Goal: Task Accomplishment & Management: Use online tool/utility

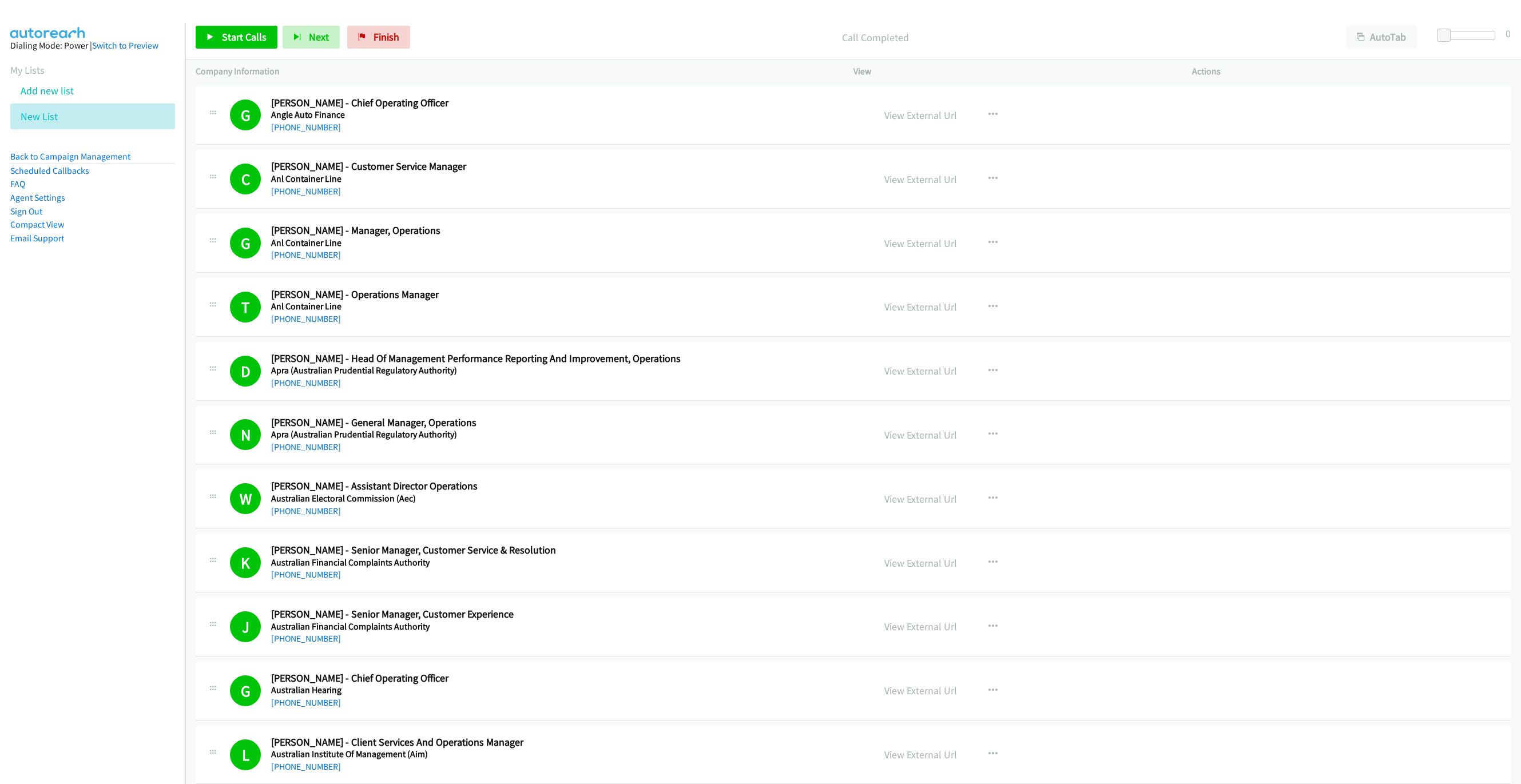
drag, startPoint x: 0, startPoint y: 0, endPoint x: 231, endPoint y: 38, distance: 234.1
click at [230, 50] on div "Start Calls Pause Next Finish Call Completed AutoTab AutoTab 0" at bounding box center [853, 37] width 1336 height 44
click at [231, 38] on span "Start Calls" at bounding box center [244, 37] width 45 height 14
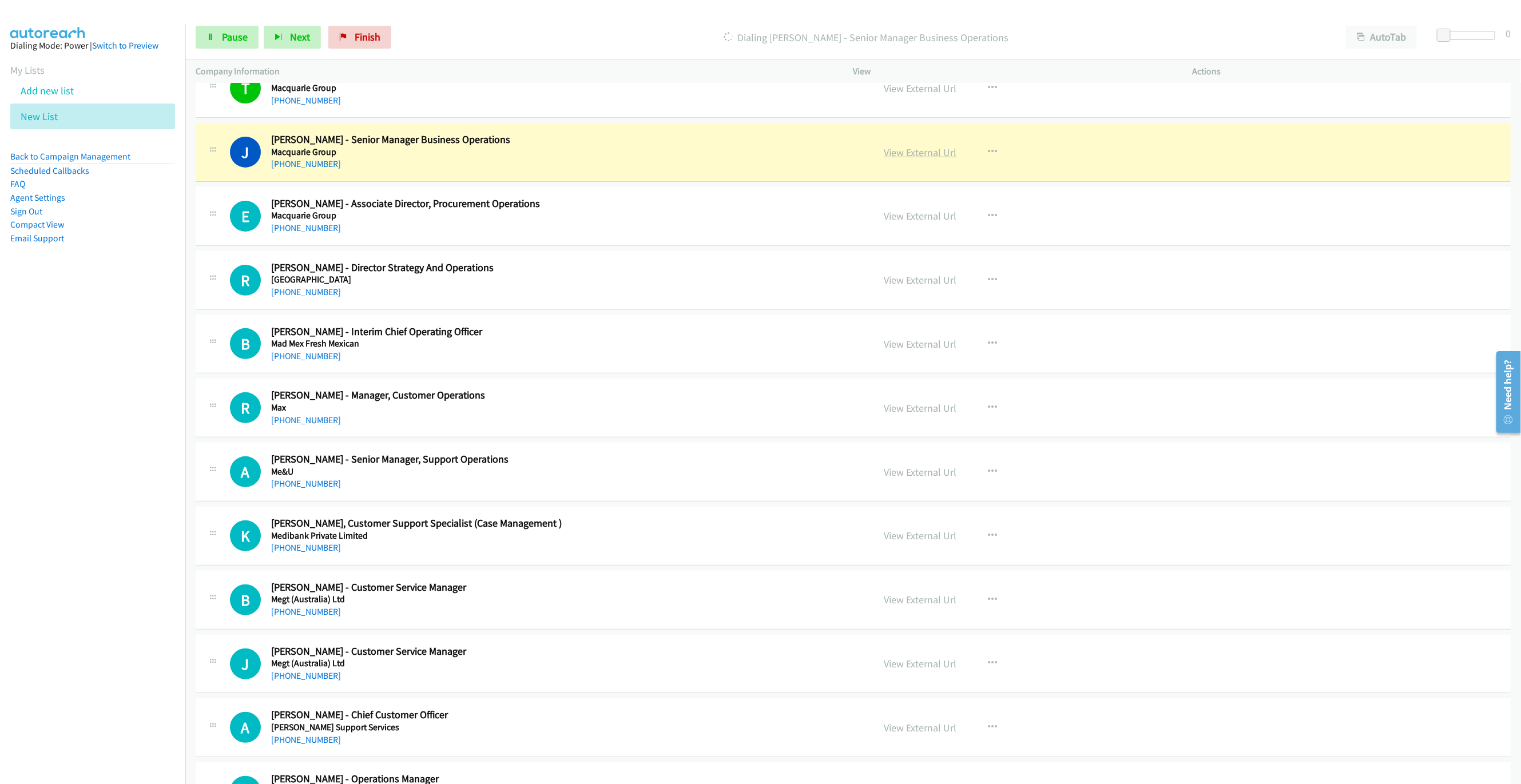
click at [888, 159] on link "View External Url" at bounding box center [920, 152] width 72 height 14
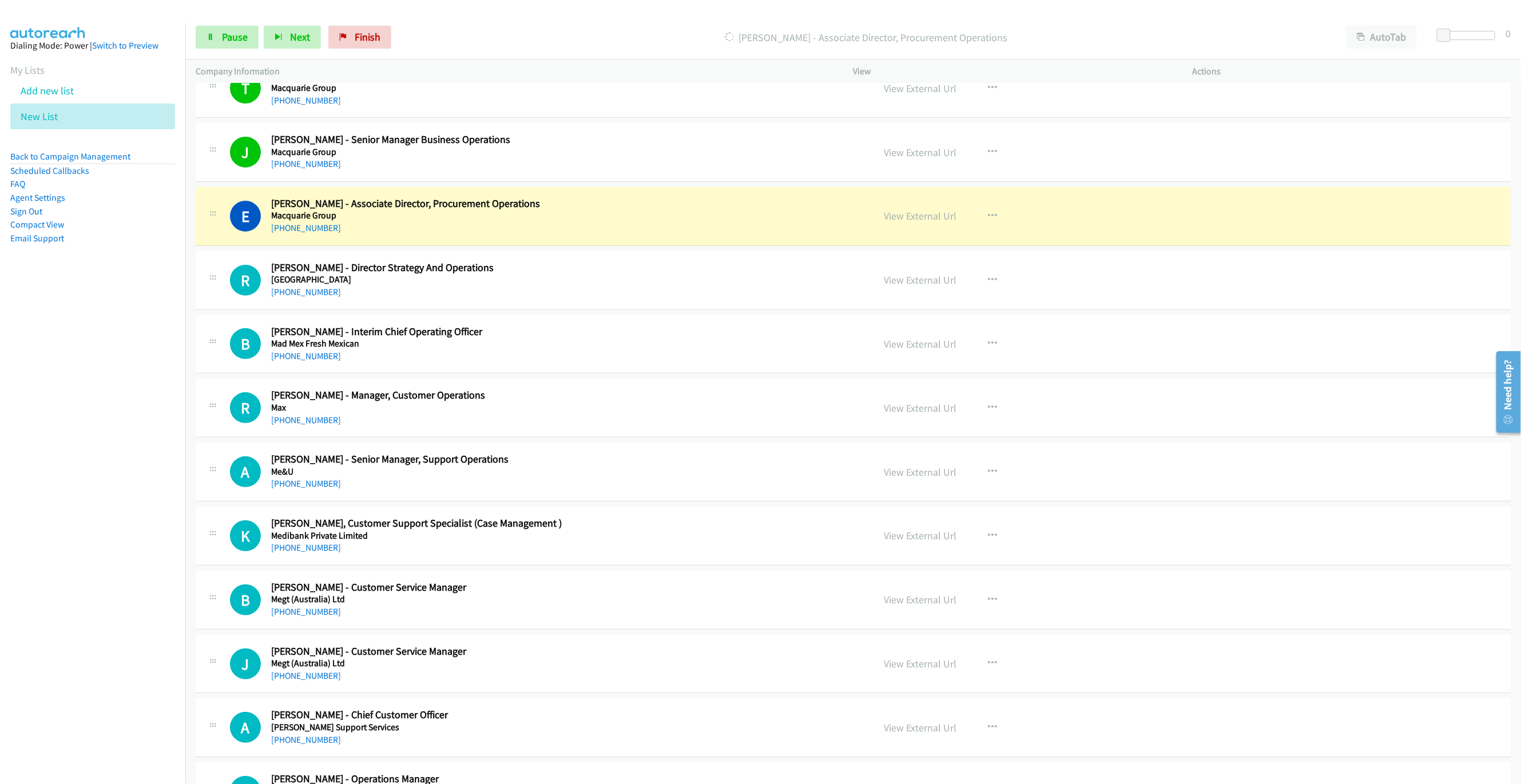
drag, startPoint x: 639, startPoint y: 254, endPoint x: 842, endPoint y: 274, distance: 204.0
click at [639, 221] on h5 "Macquarie Group" at bounding box center [564, 215] width 586 height 11
click at [934, 223] on link "View External Url" at bounding box center [920, 215] width 72 height 14
click at [234, 40] on span "Pause" at bounding box center [235, 37] width 25 height 14
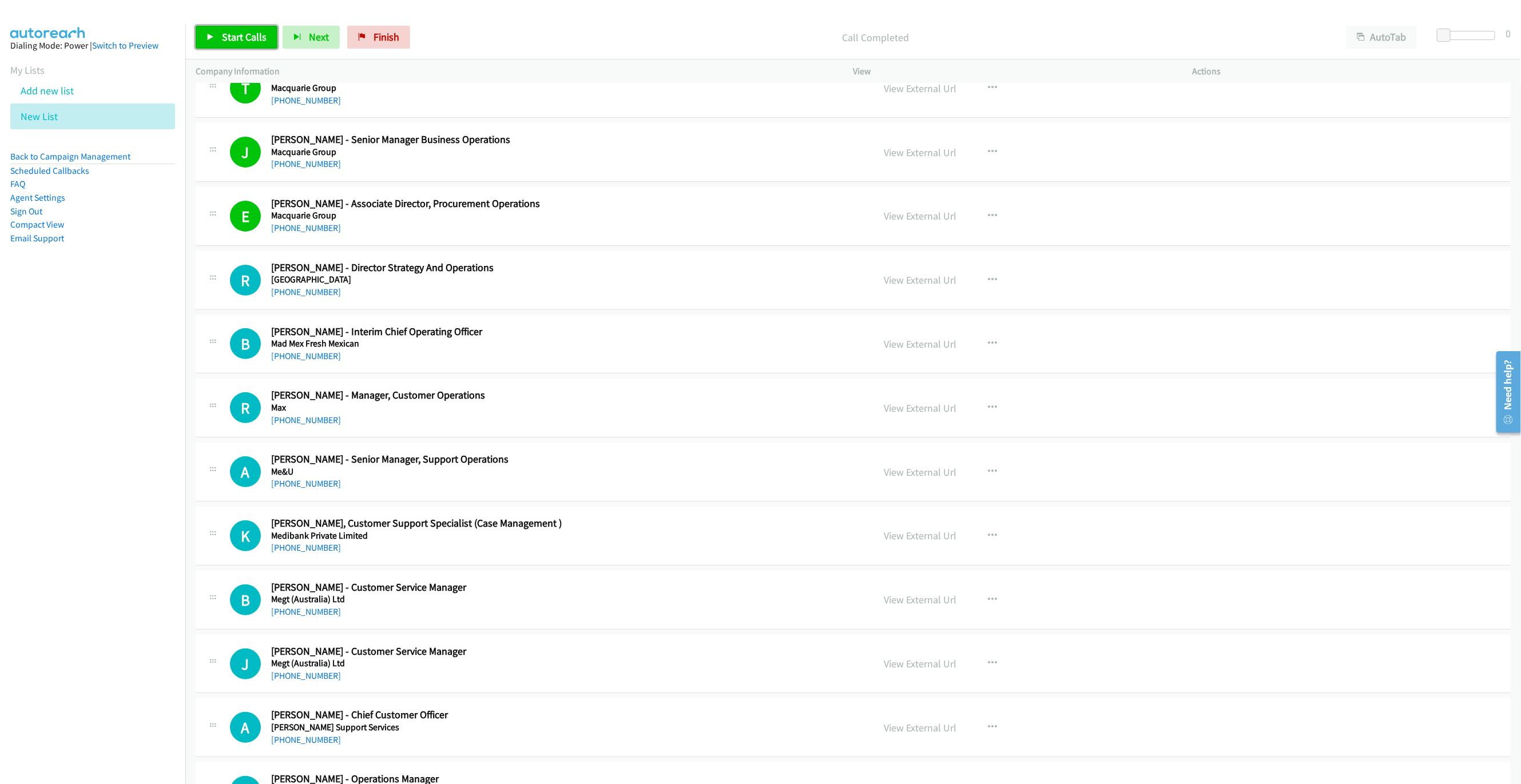
click at [208, 26] on link "Start Calls" at bounding box center [236, 37] width 82 height 23
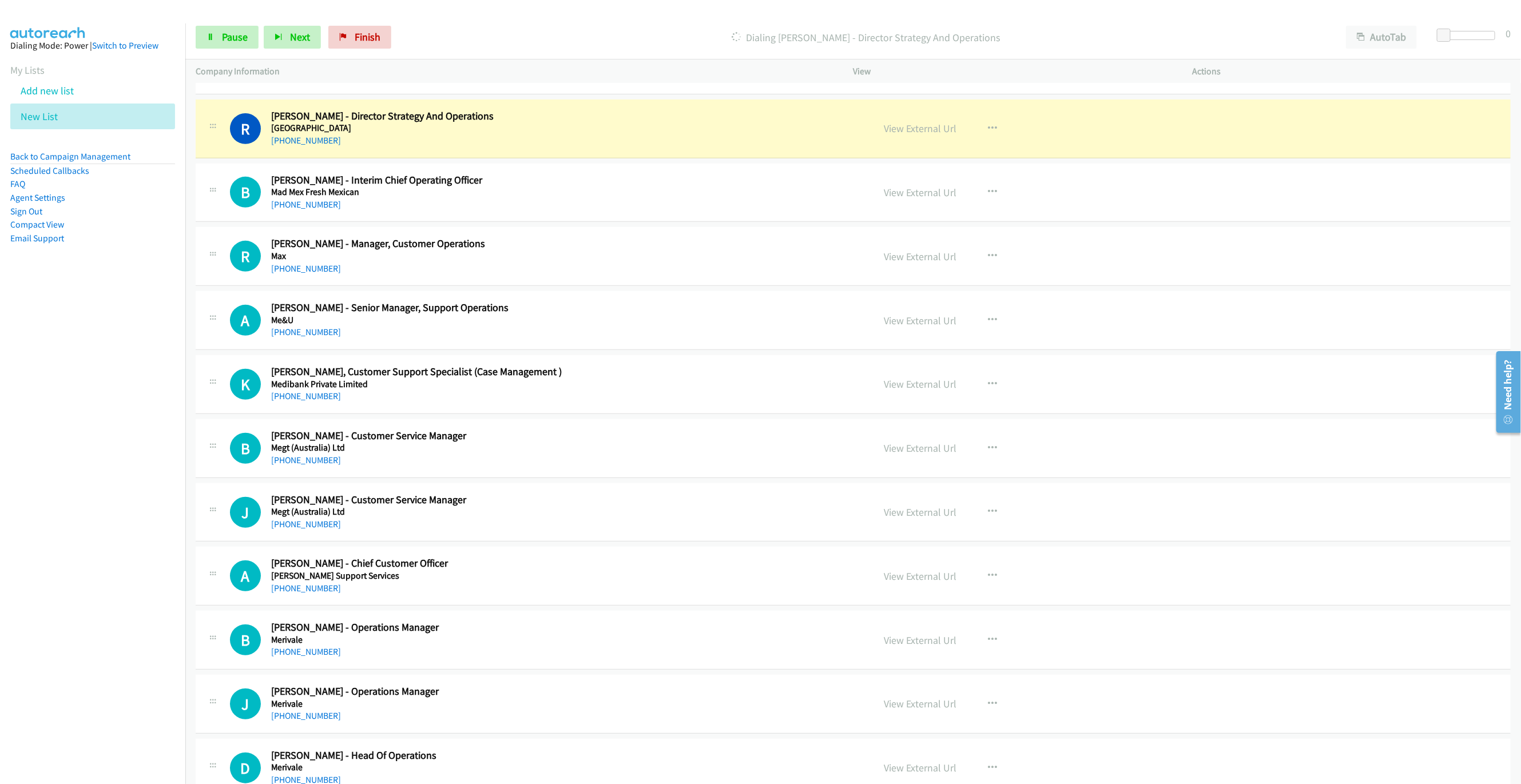
scroll to position [9468, 0]
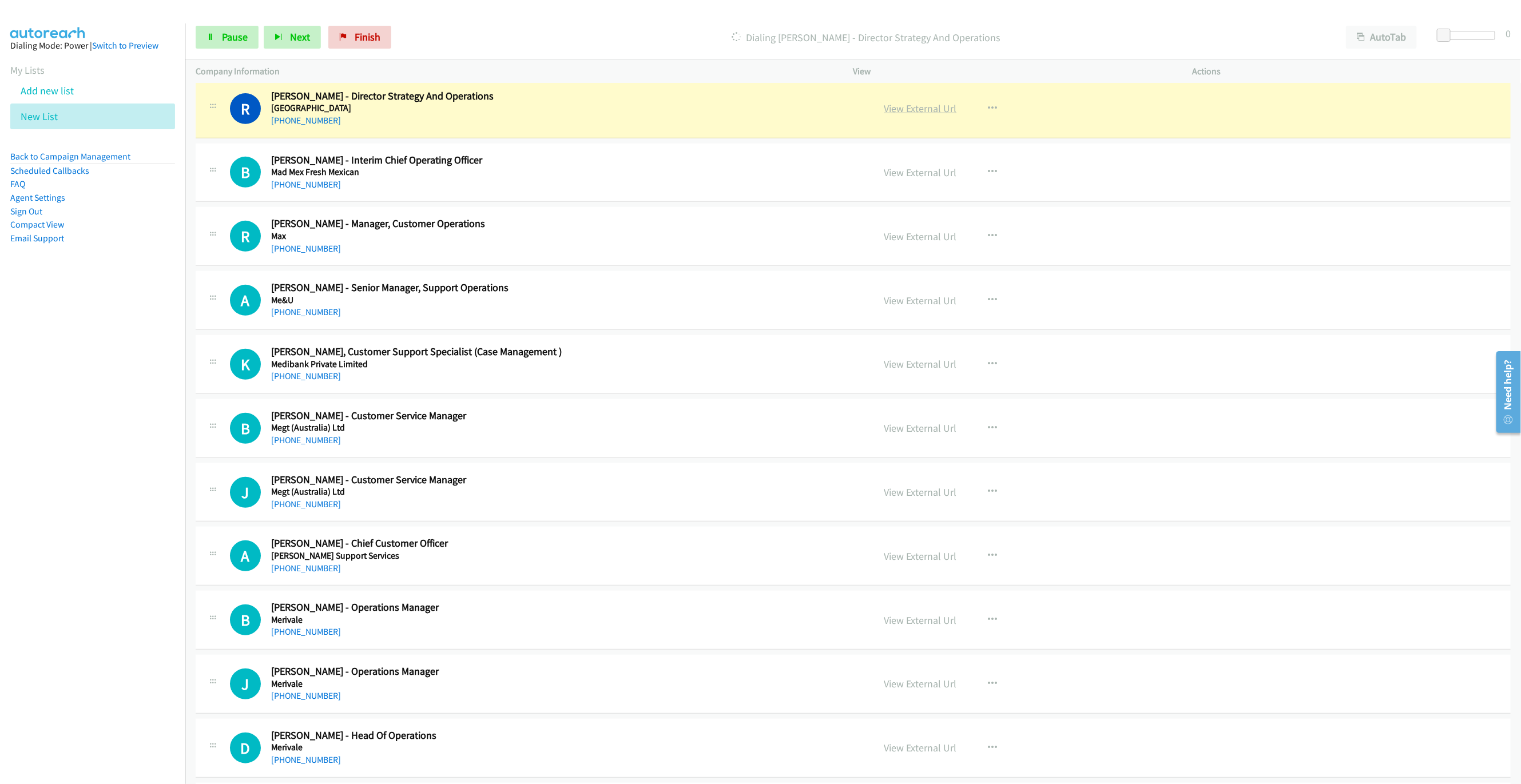
click at [920, 115] on link "View External Url" at bounding box center [920, 108] width 72 height 14
click at [212, 40] on icon at bounding box center [211, 37] width 8 height 8
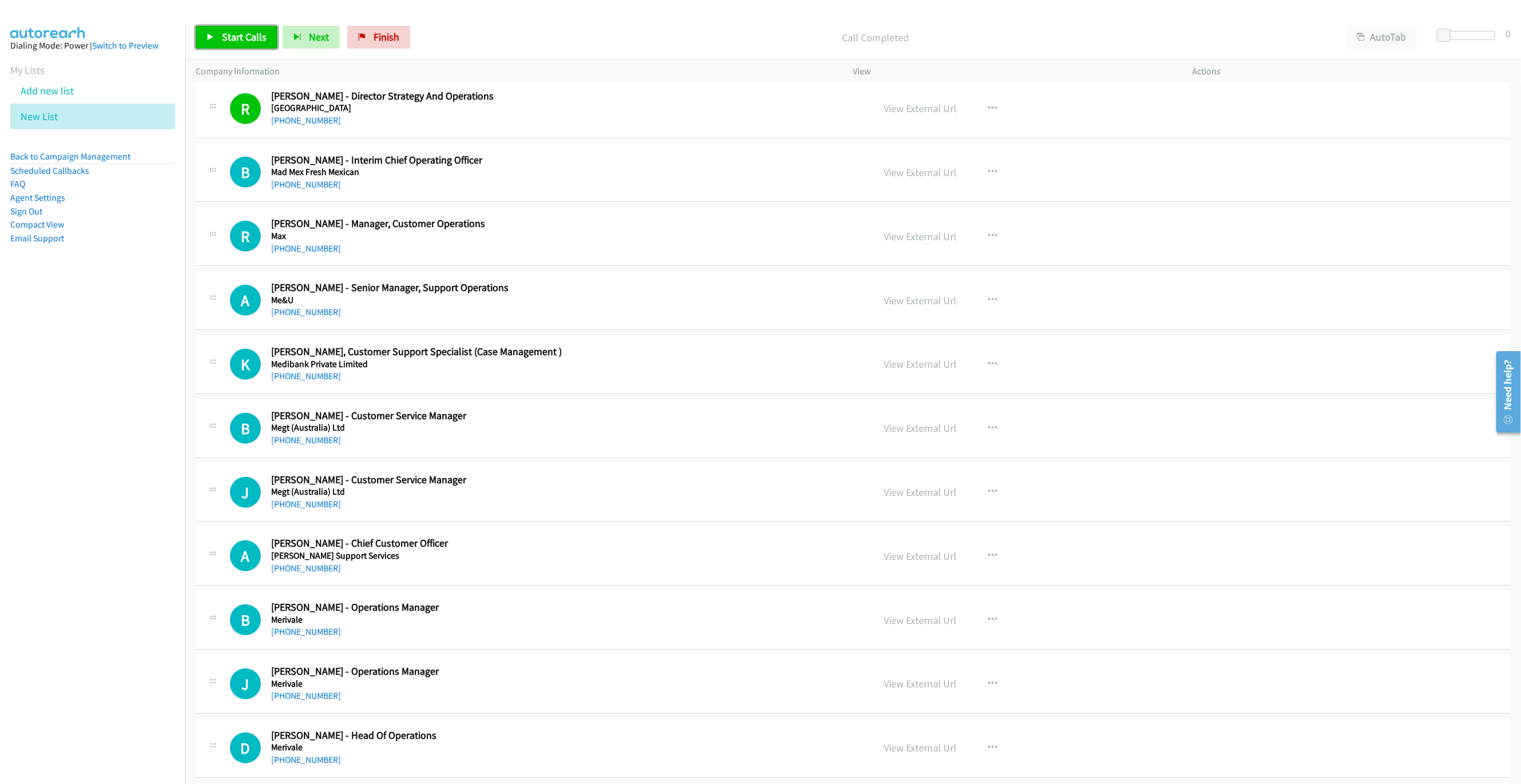
click at [234, 48] on link "Start Calls" at bounding box center [236, 37] width 82 height 23
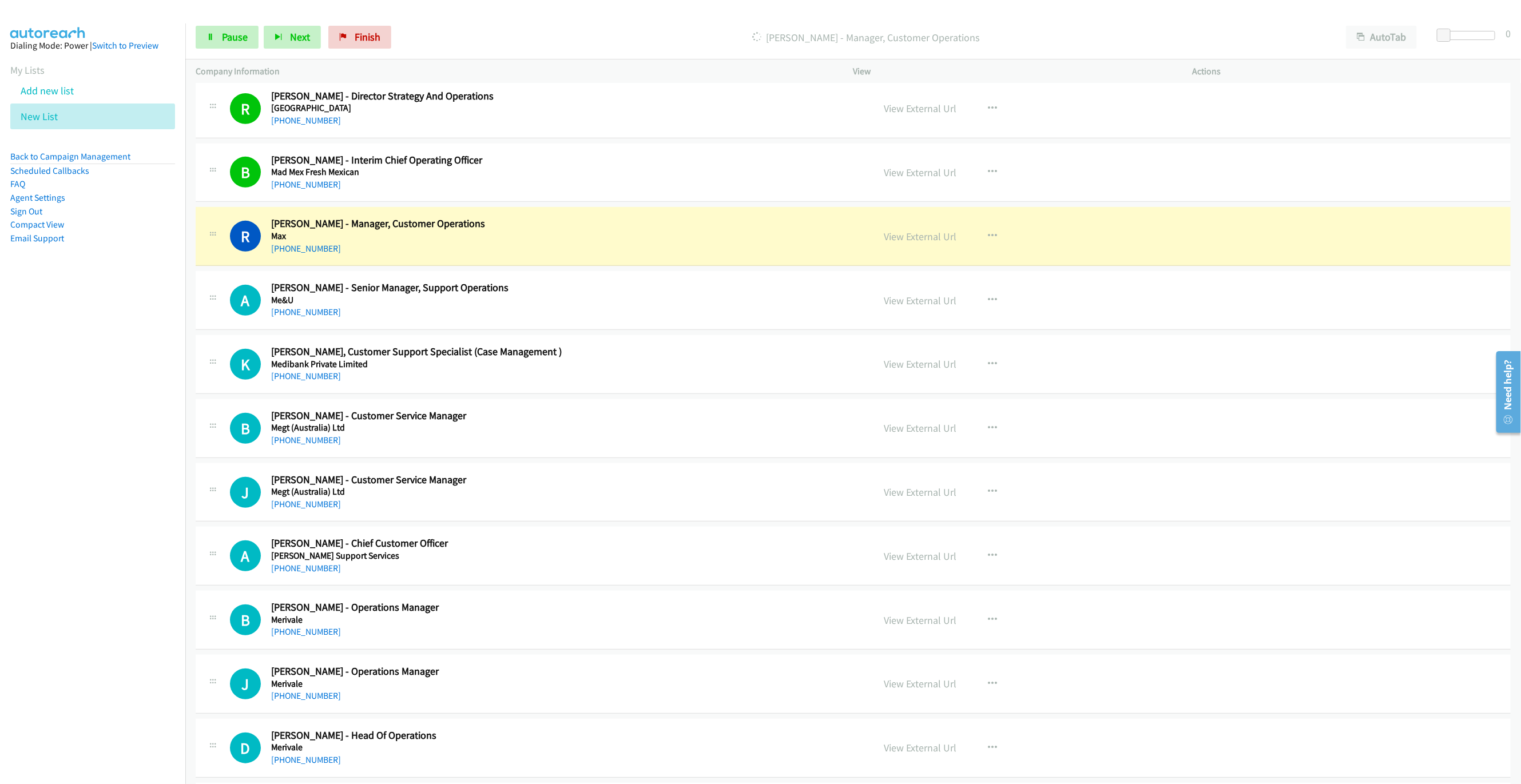
click at [656, 242] on h5 "Max" at bounding box center [564, 236] width 586 height 11
click at [901, 243] on link "View External Url" at bounding box center [920, 236] width 72 height 14
click at [231, 44] on link "Pause" at bounding box center [227, 37] width 63 height 23
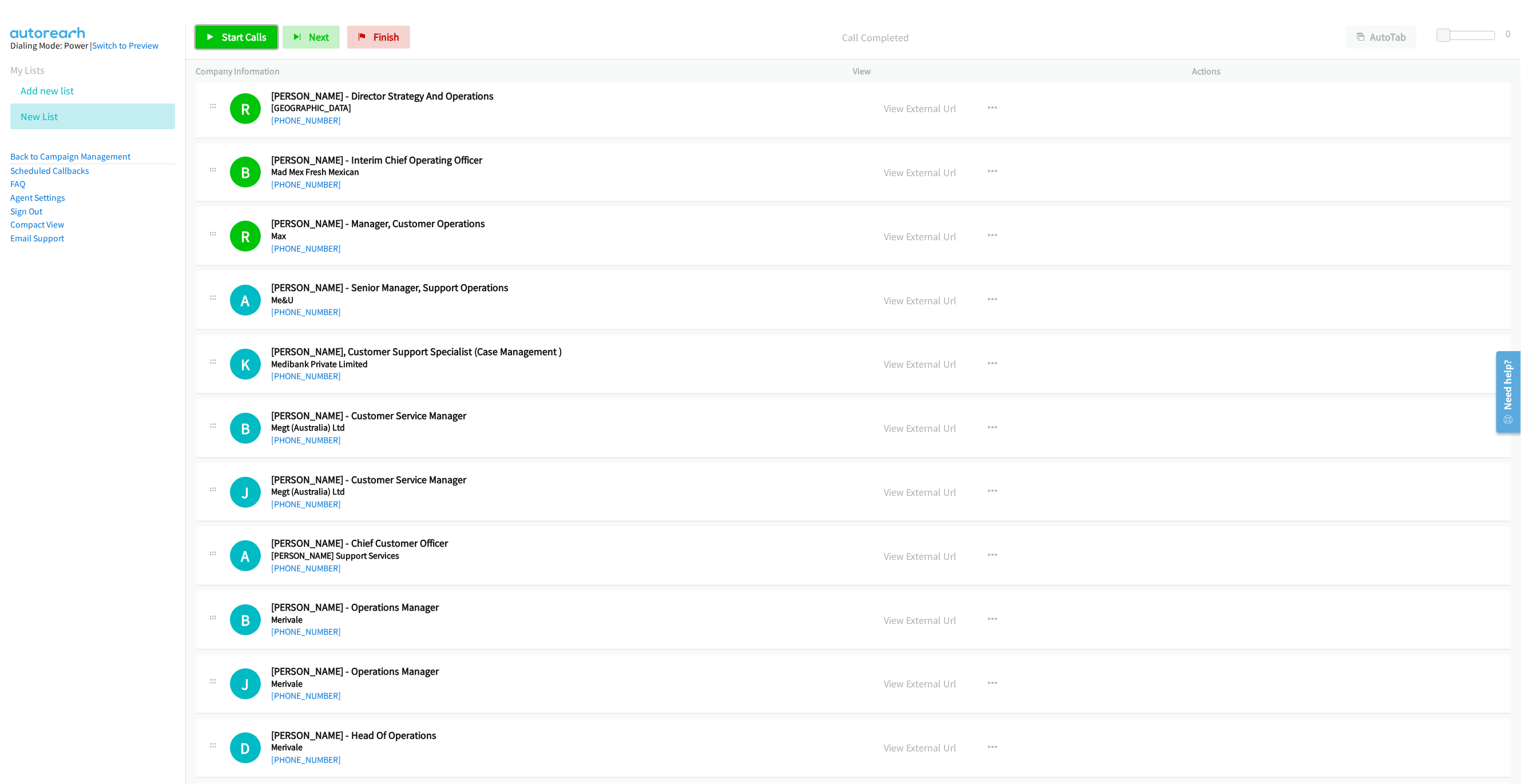
click at [259, 41] on span "Start Calls" at bounding box center [244, 37] width 45 height 14
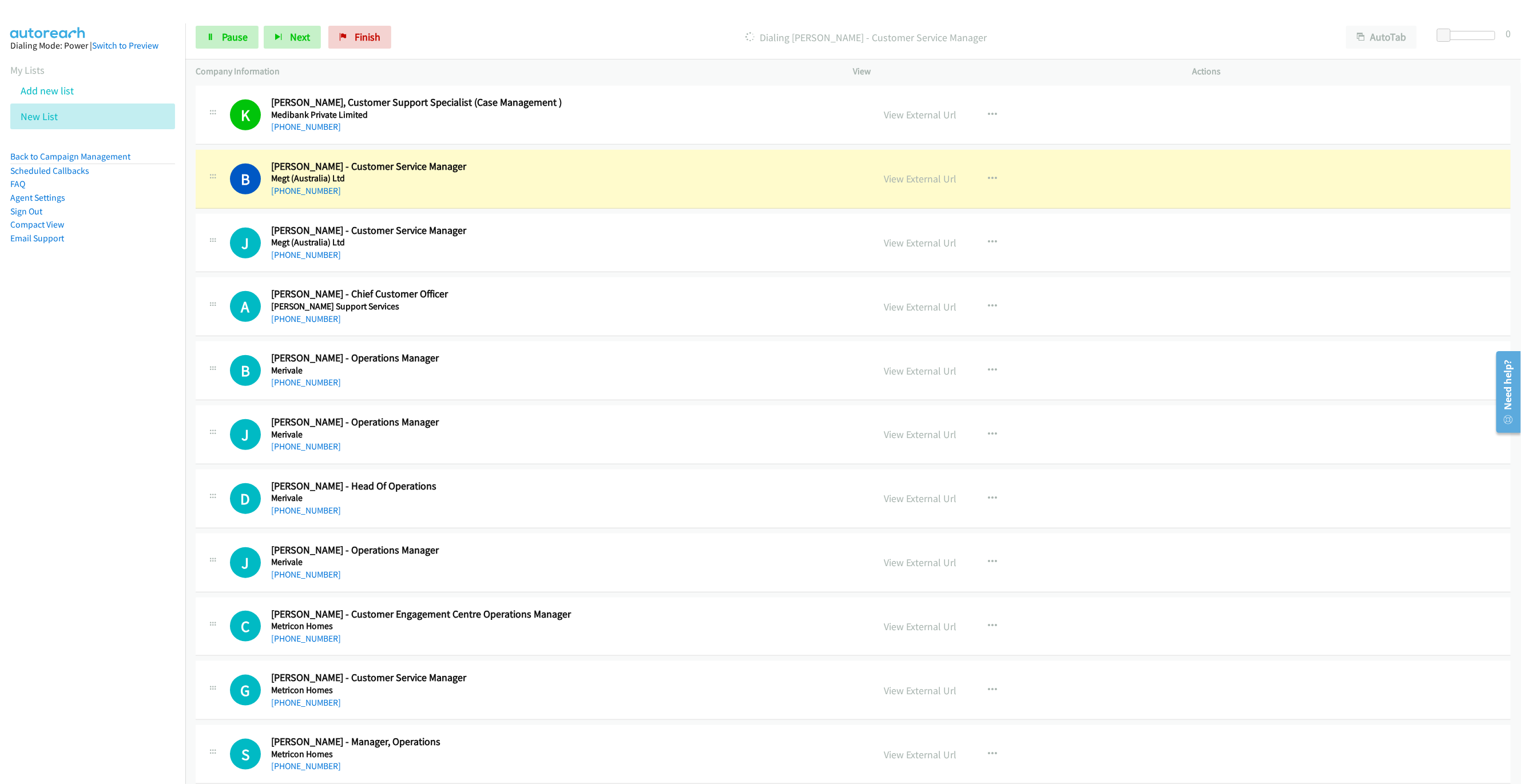
scroll to position [9725, 0]
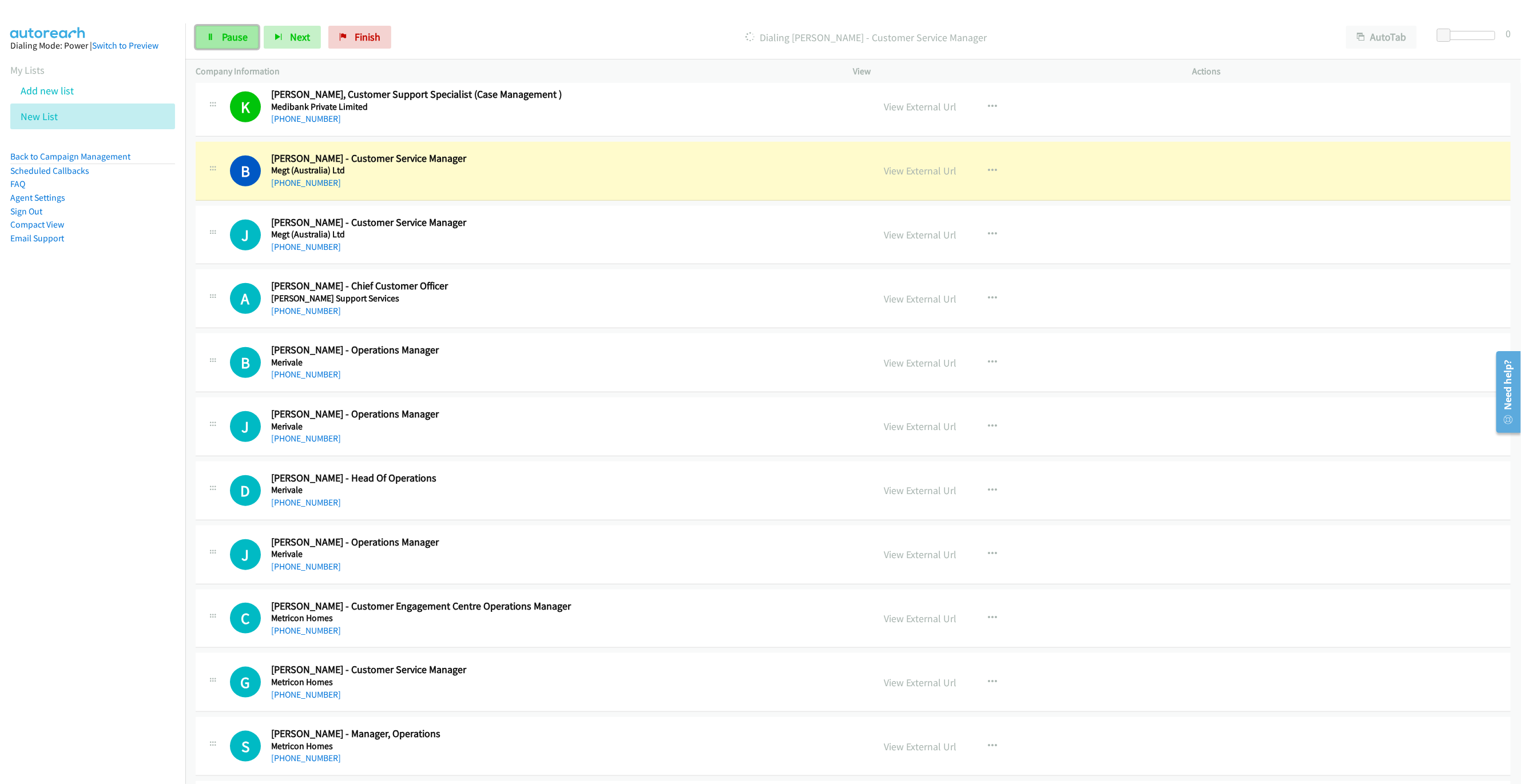
click at [231, 38] on span "Pause" at bounding box center [235, 37] width 25 height 14
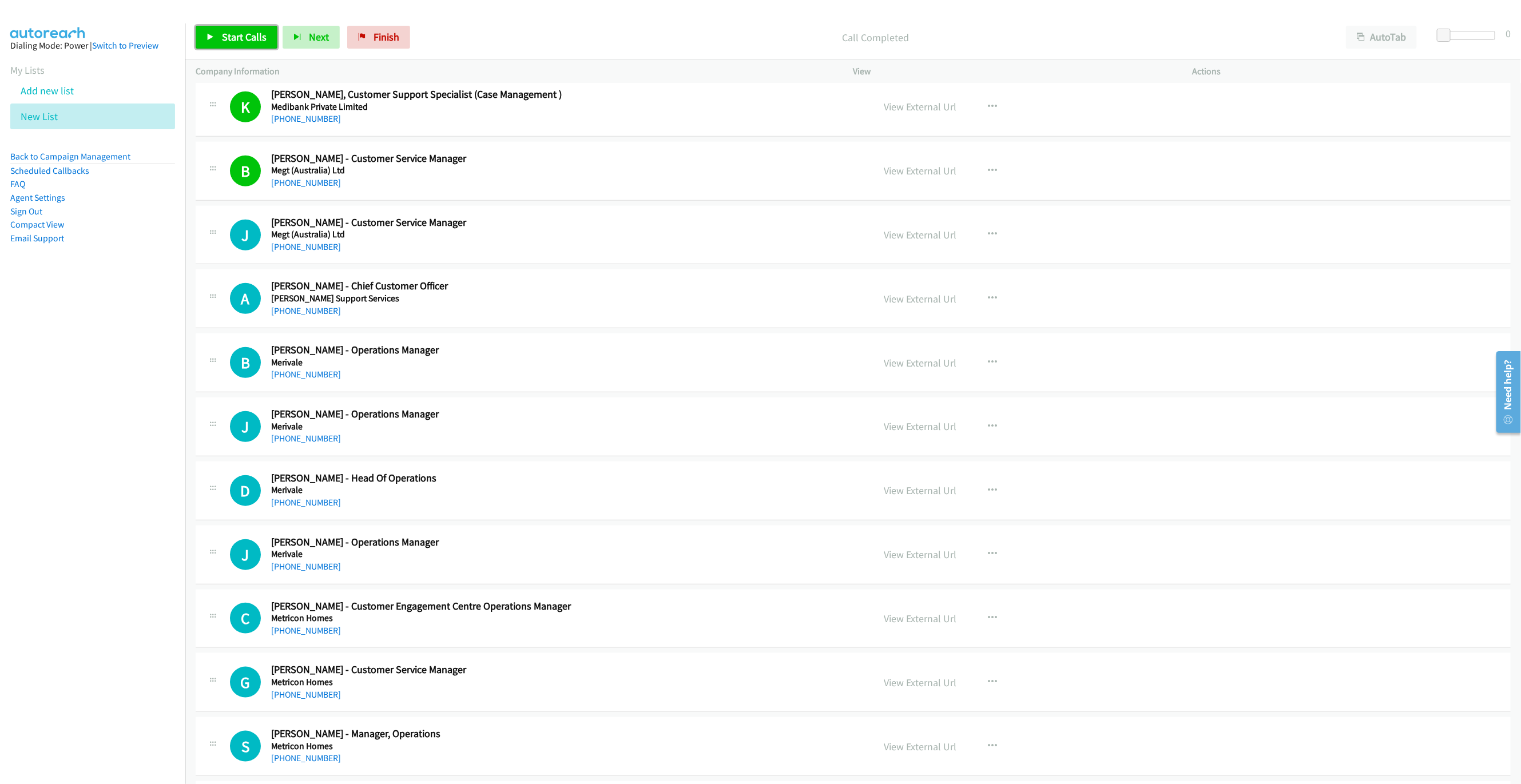
click at [243, 49] on link "Start Calls" at bounding box center [236, 37] width 82 height 23
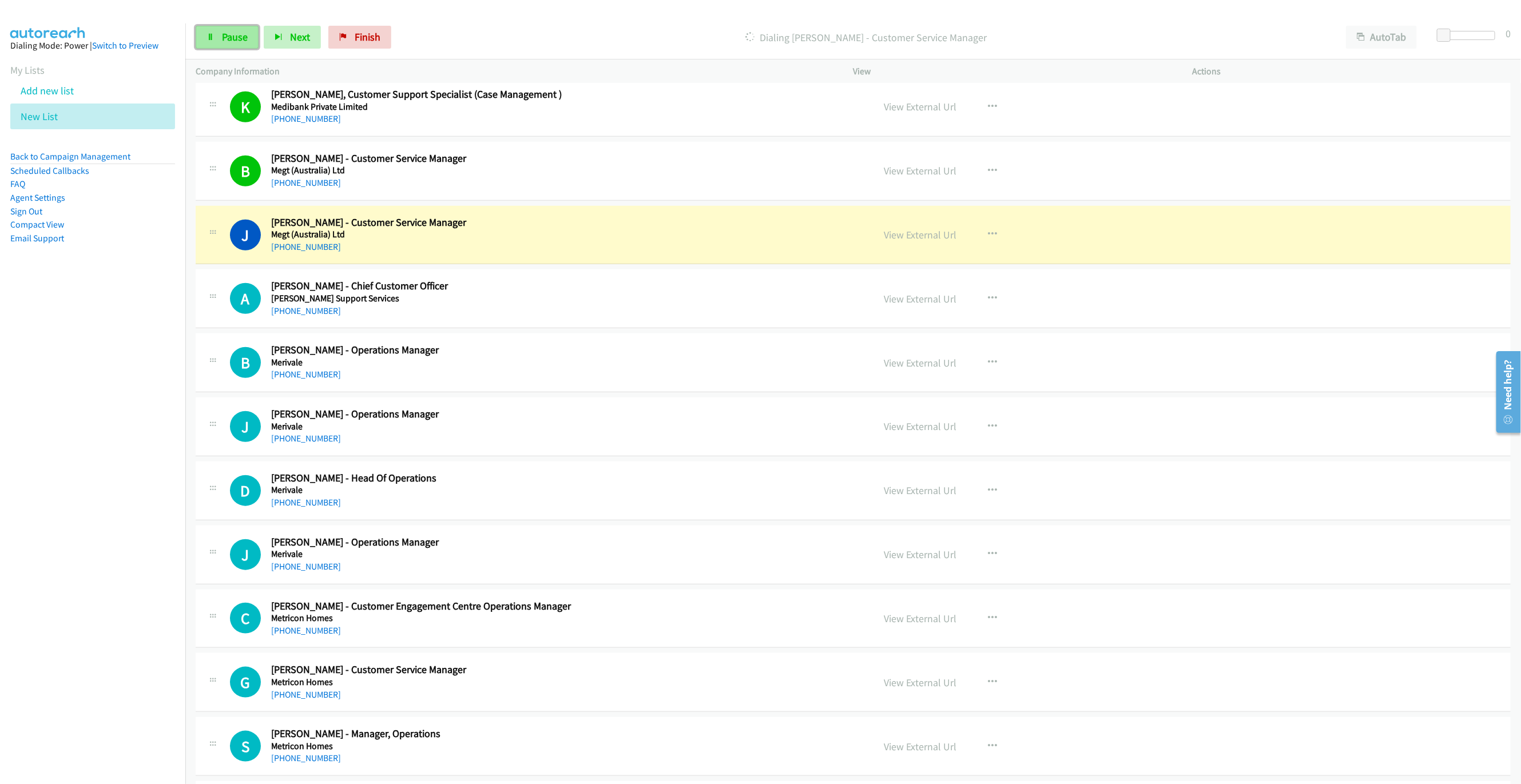
click at [250, 40] on link "Pause" at bounding box center [227, 37] width 63 height 23
click at [901, 241] on link "View External Url" at bounding box center [920, 235] width 72 height 14
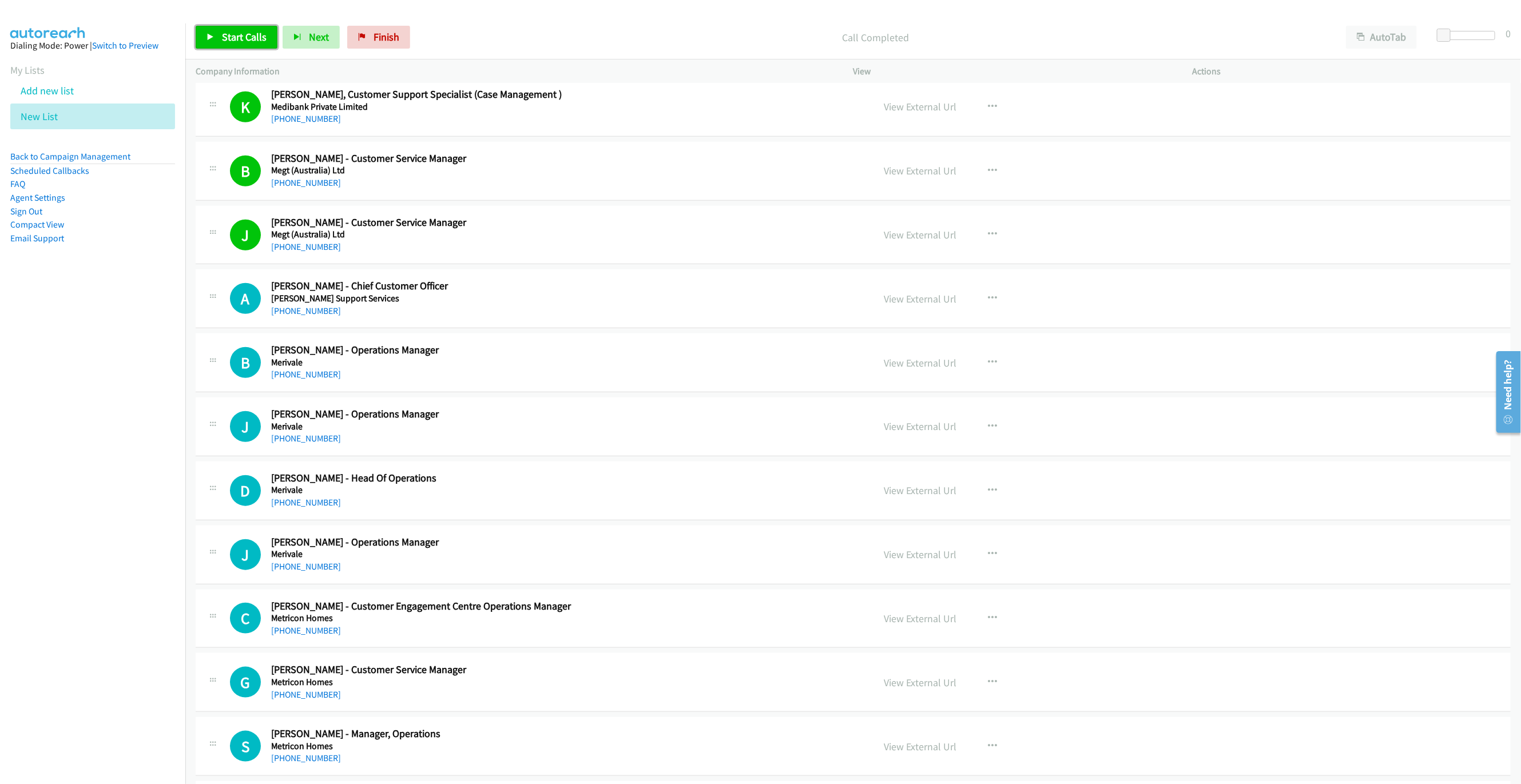
click at [201, 26] on link "Start Calls" at bounding box center [236, 37] width 82 height 23
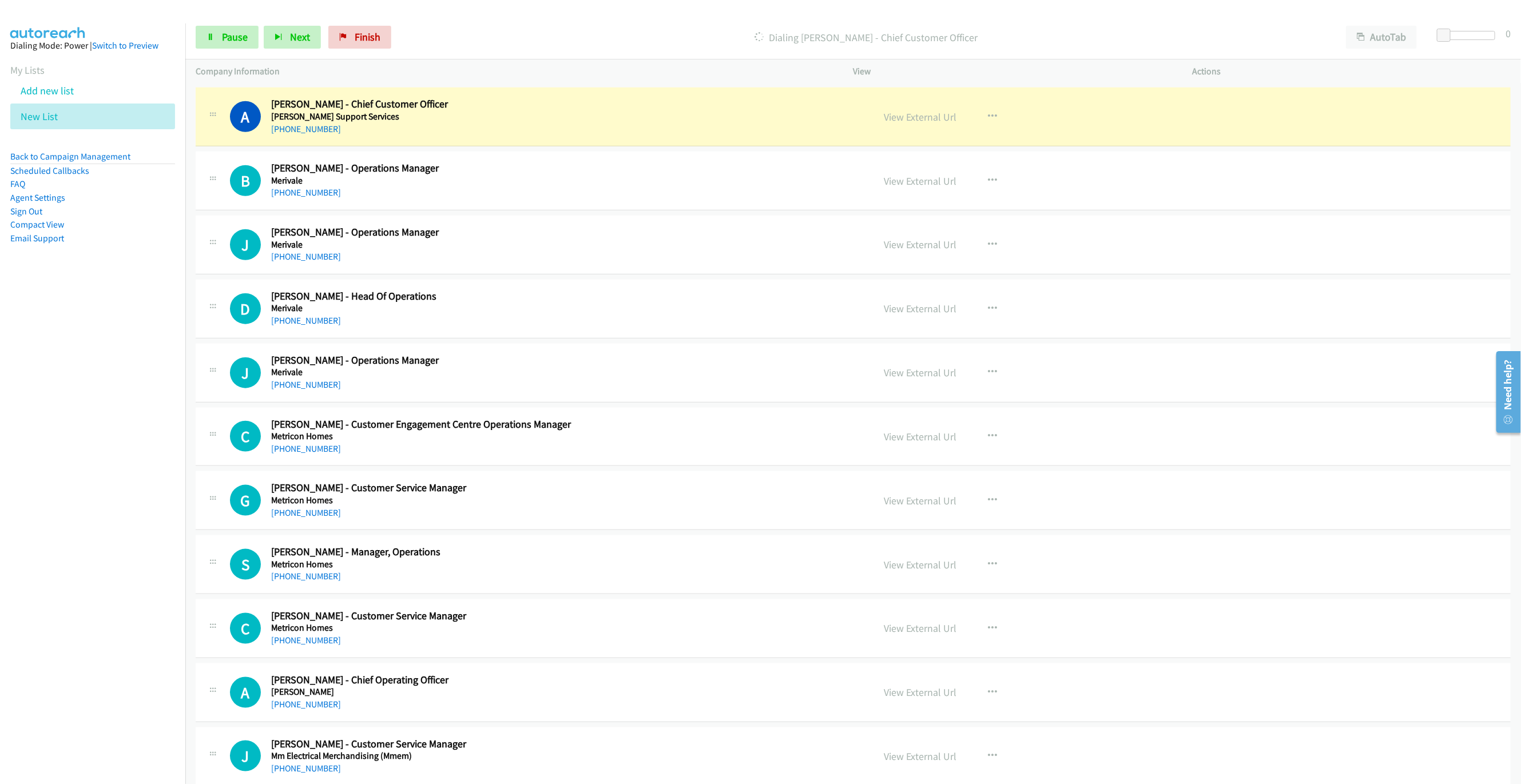
scroll to position [9897, 0]
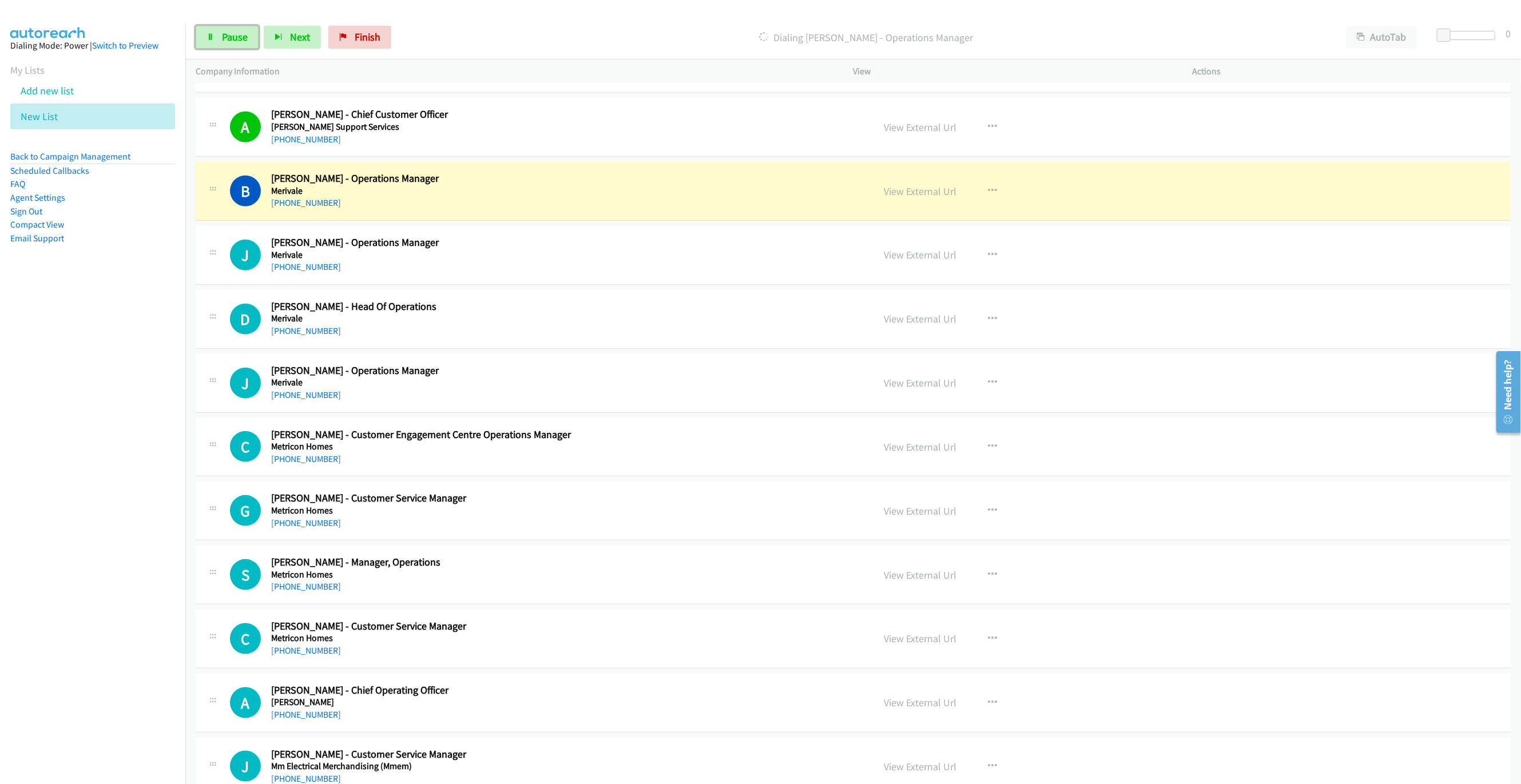
drag, startPoint x: 218, startPoint y: 36, endPoint x: 416, endPoint y: 115, distance: 213.2
click at [218, 36] on link "Pause" at bounding box center [227, 37] width 63 height 23
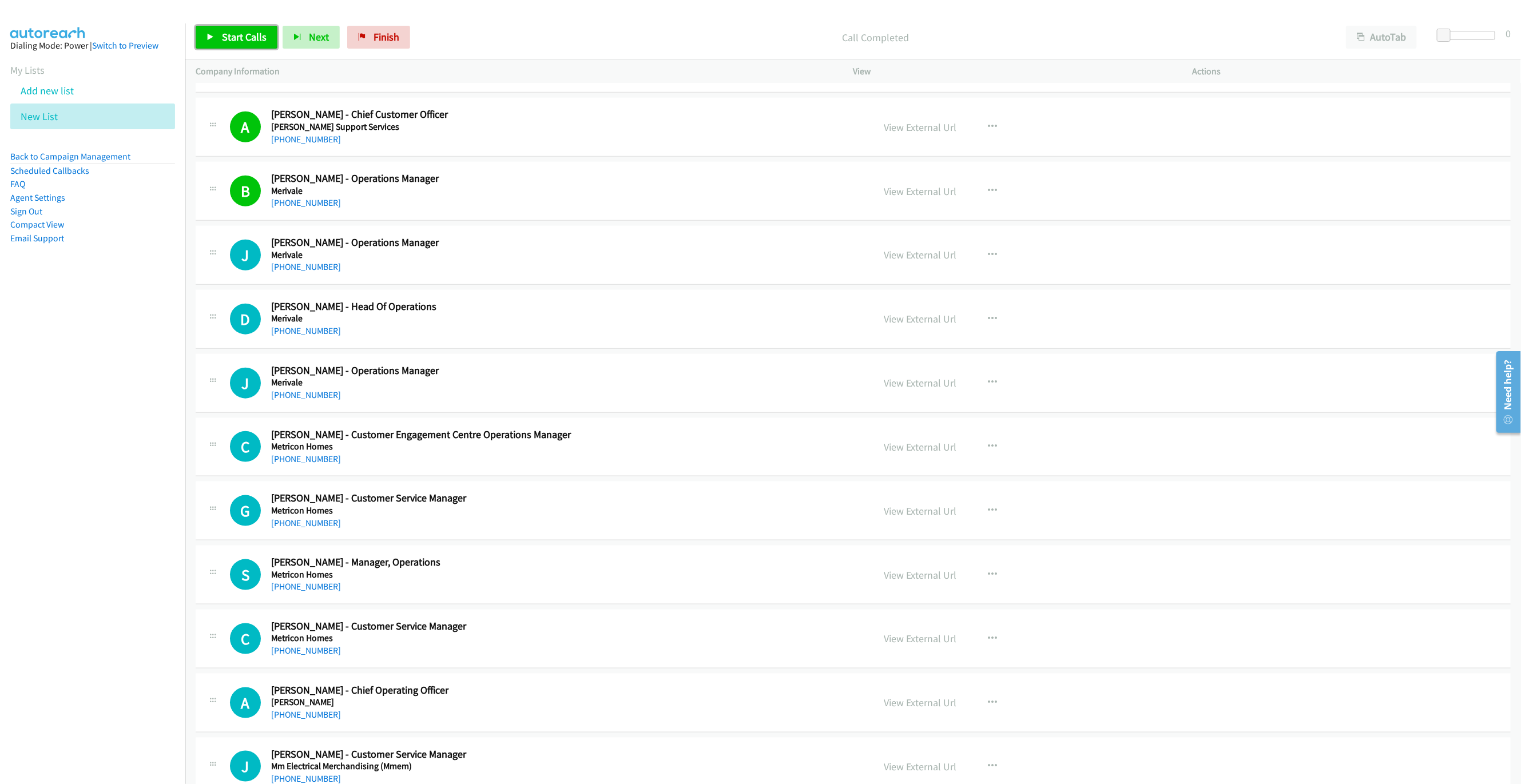
click at [247, 40] on span "Start Calls" at bounding box center [244, 37] width 45 height 14
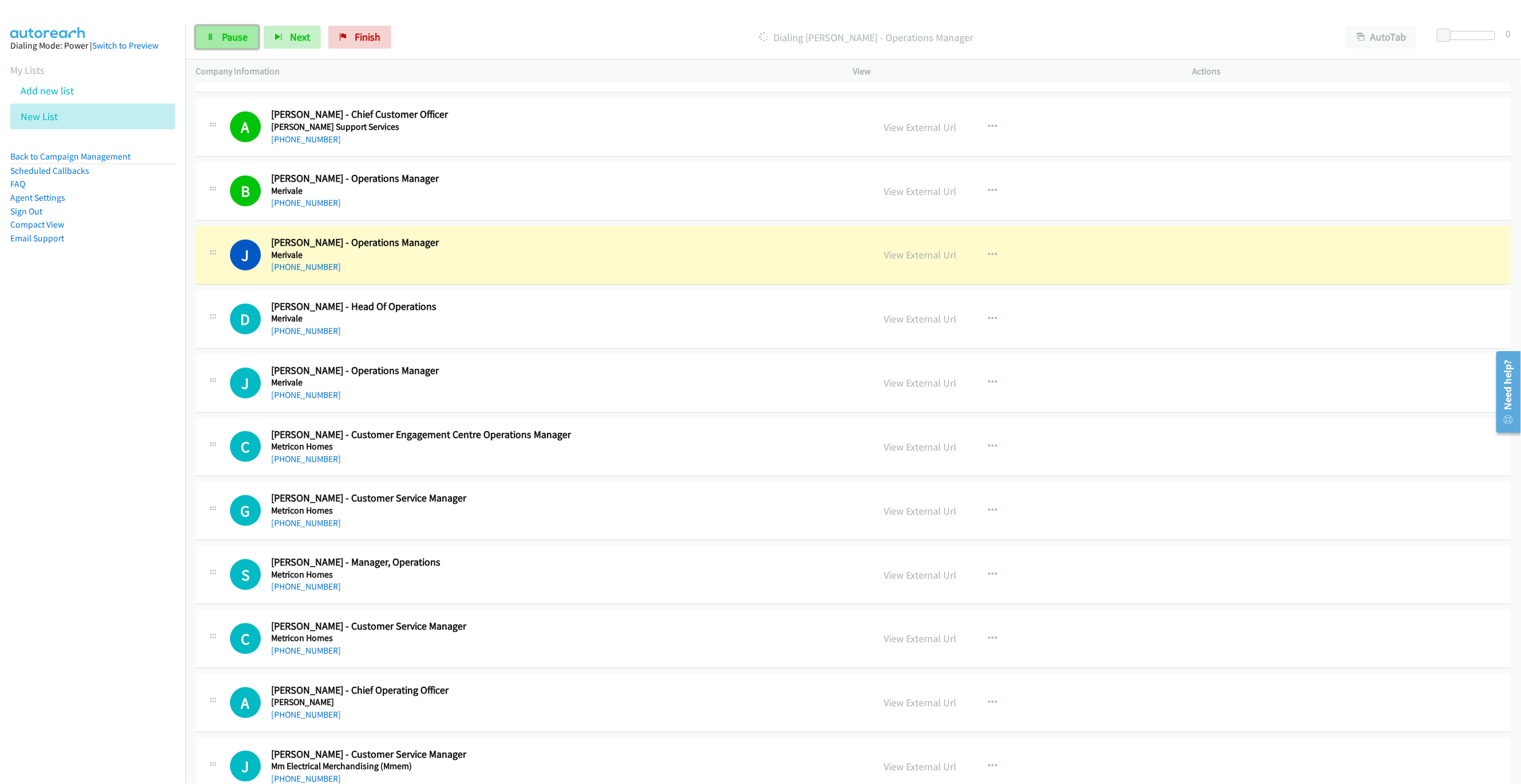
click at [222, 41] on span "Pause" at bounding box center [235, 37] width 25 height 14
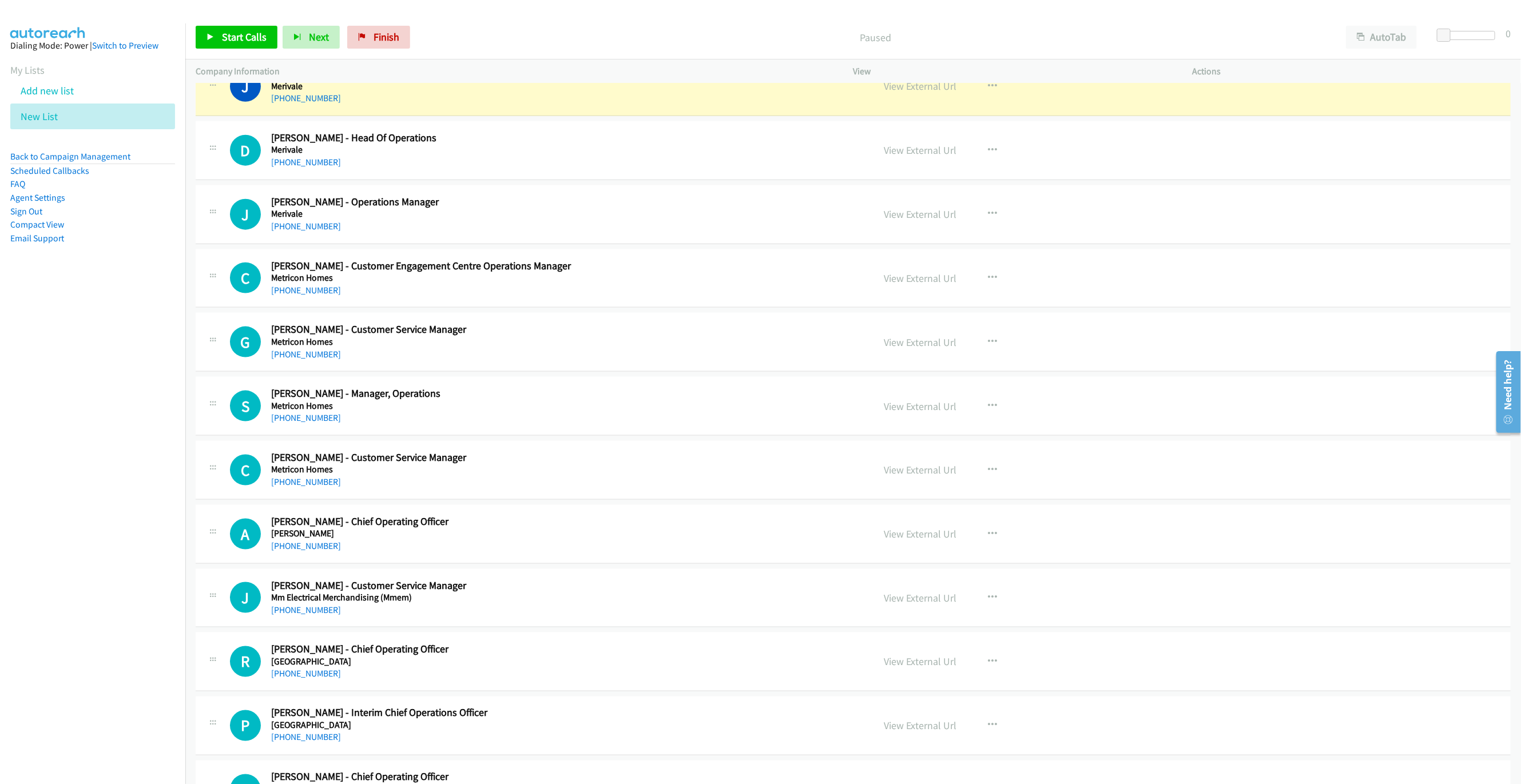
scroll to position [10069, 0]
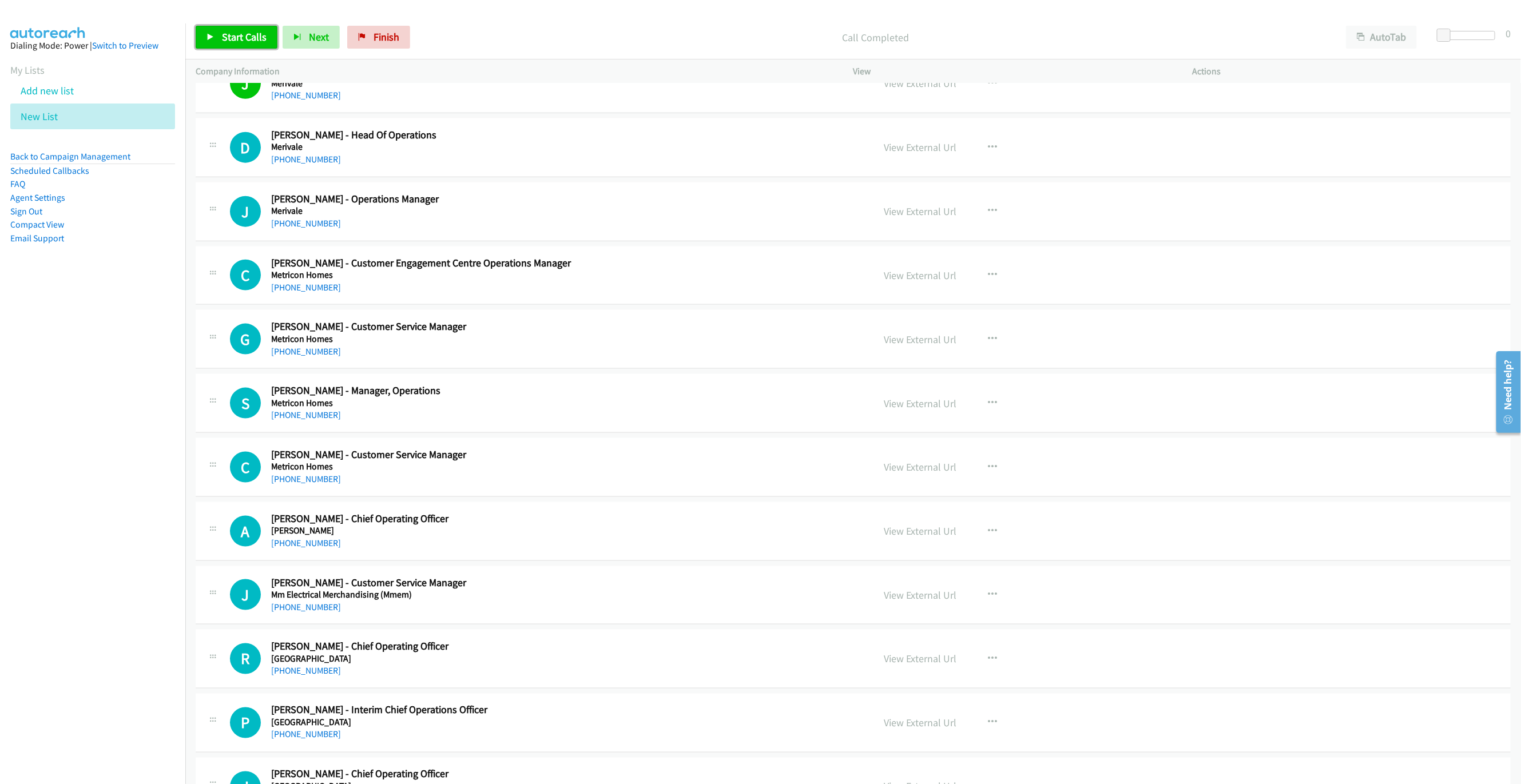
click at [235, 37] on span "Start Calls" at bounding box center [244, 37] width 45 height 14
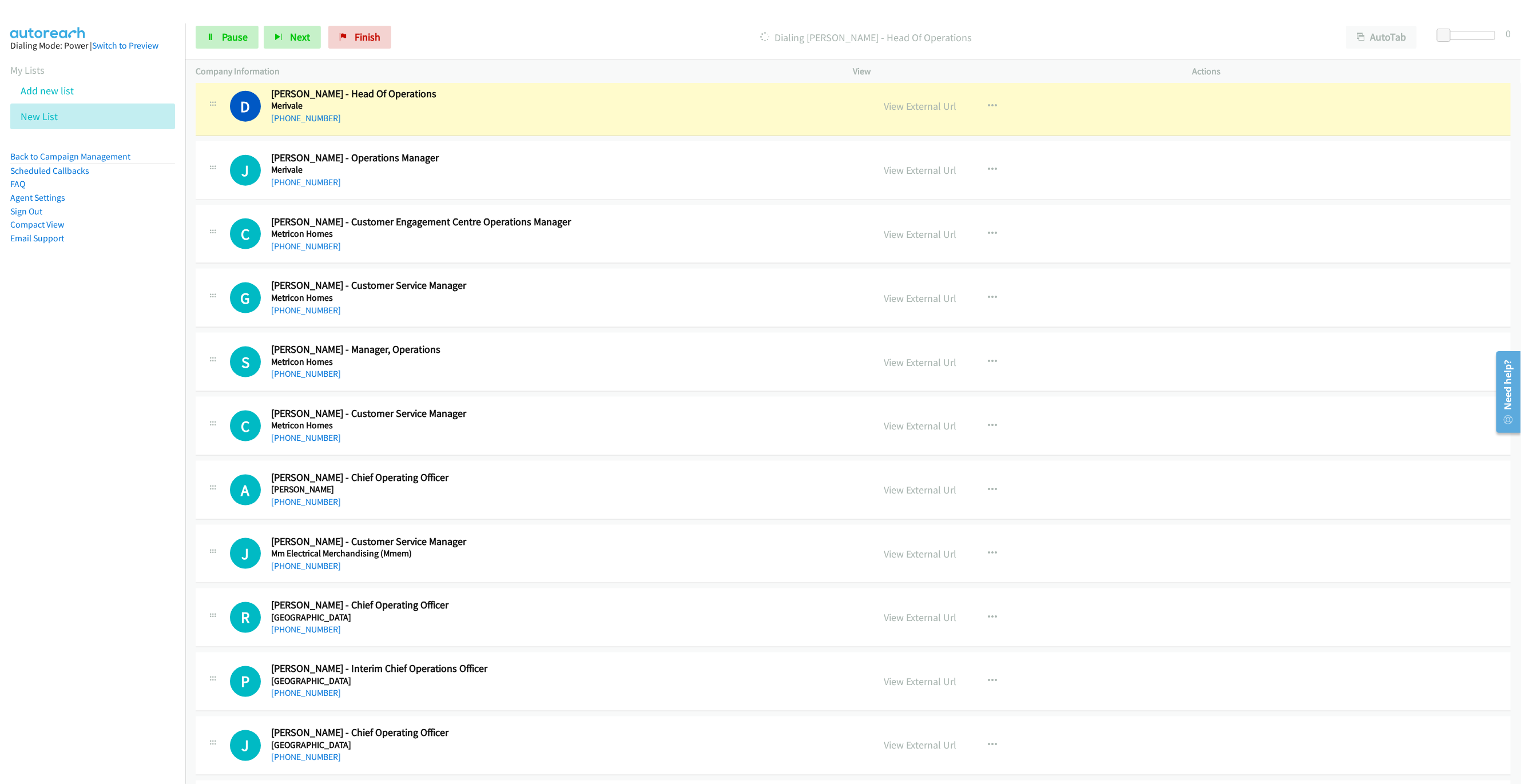
scroll to position [10154, 0]
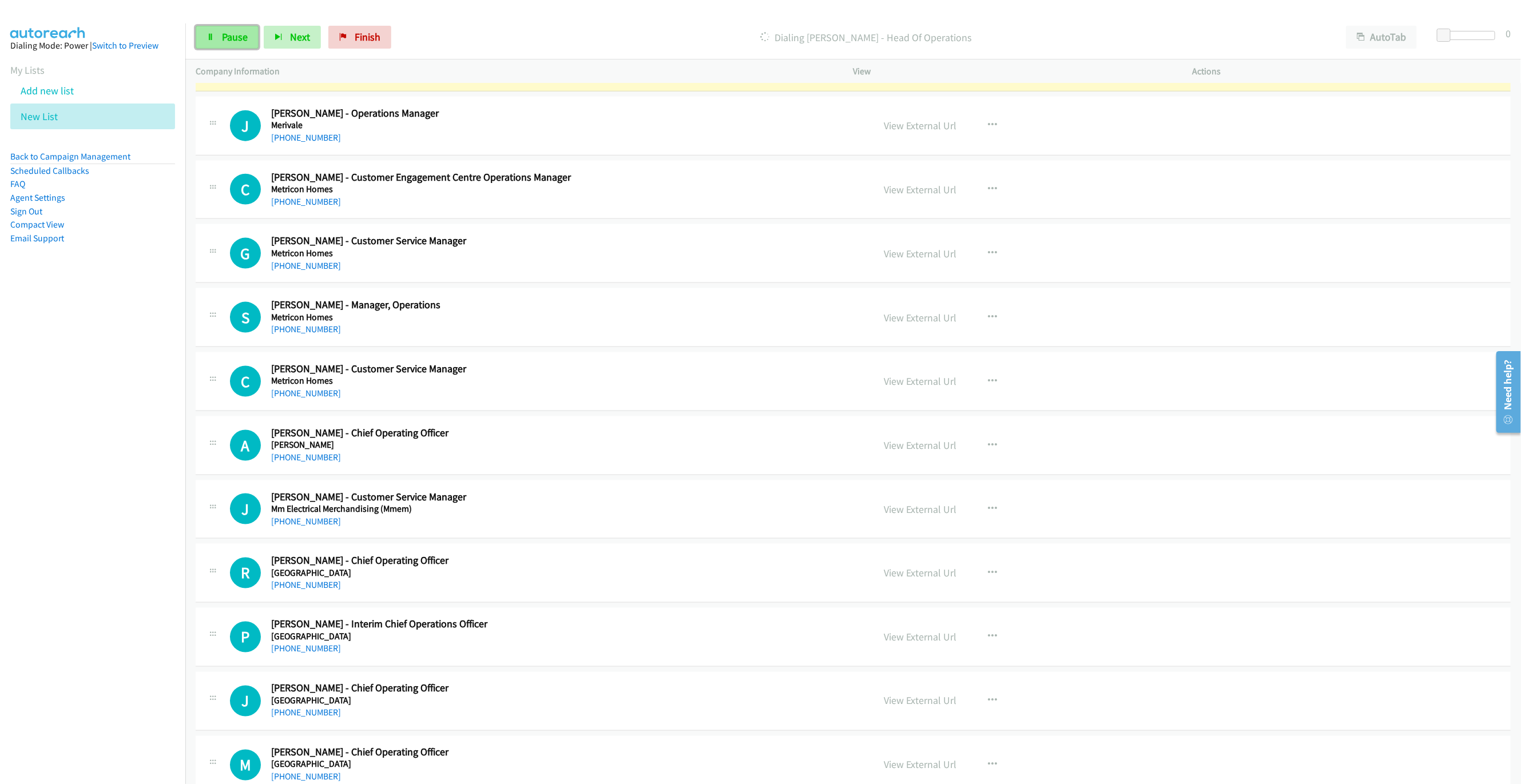
click at [218, 37] on link "Pause" at bounding box center [227, 37] width 63 height 23
click at [915, 68] on link "View External Url" at bounding box center [920, 61] width 72 height 14
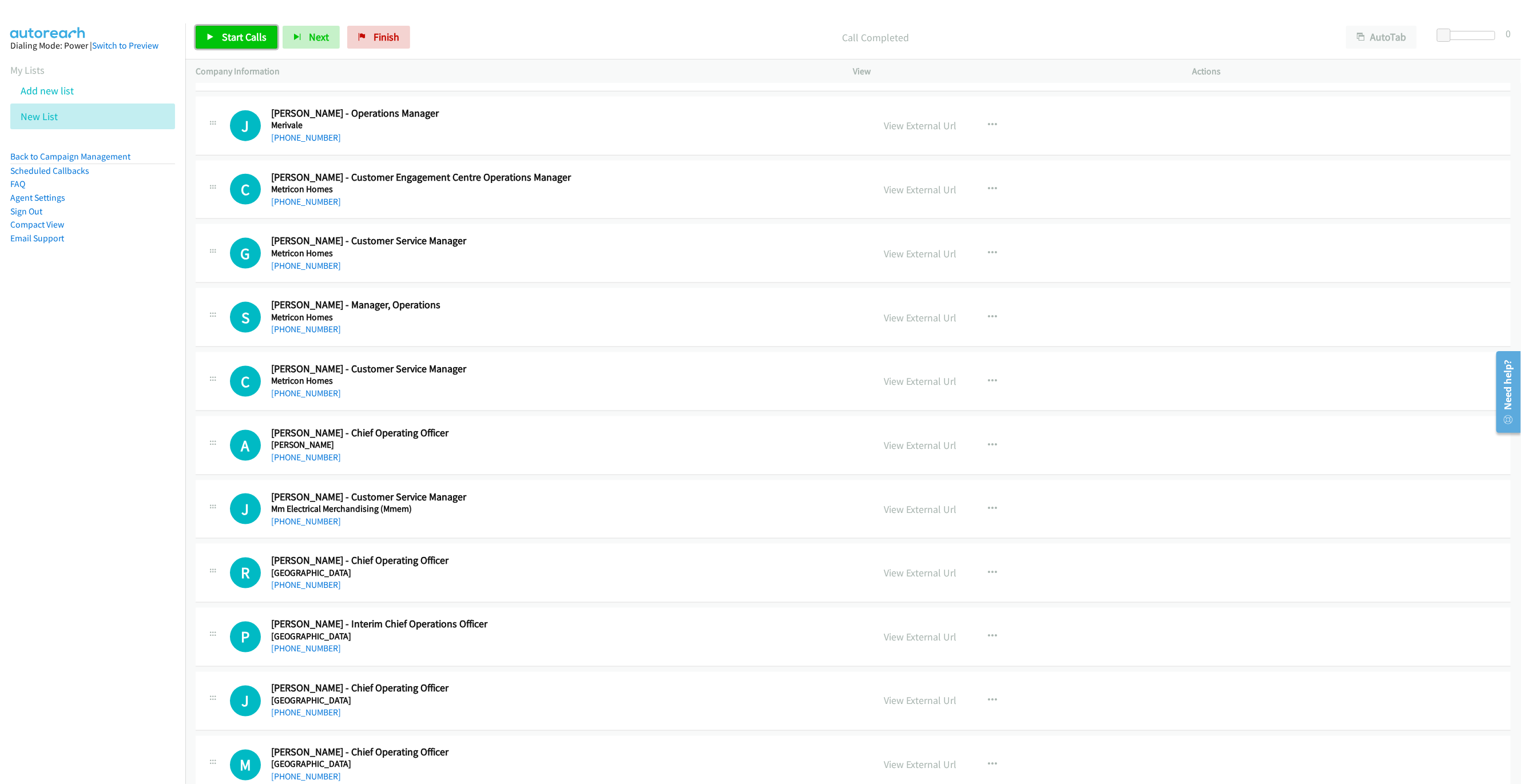
click at [225, 43] on span "Start Calls" at bounding box center [244, 37] width 45 height 14
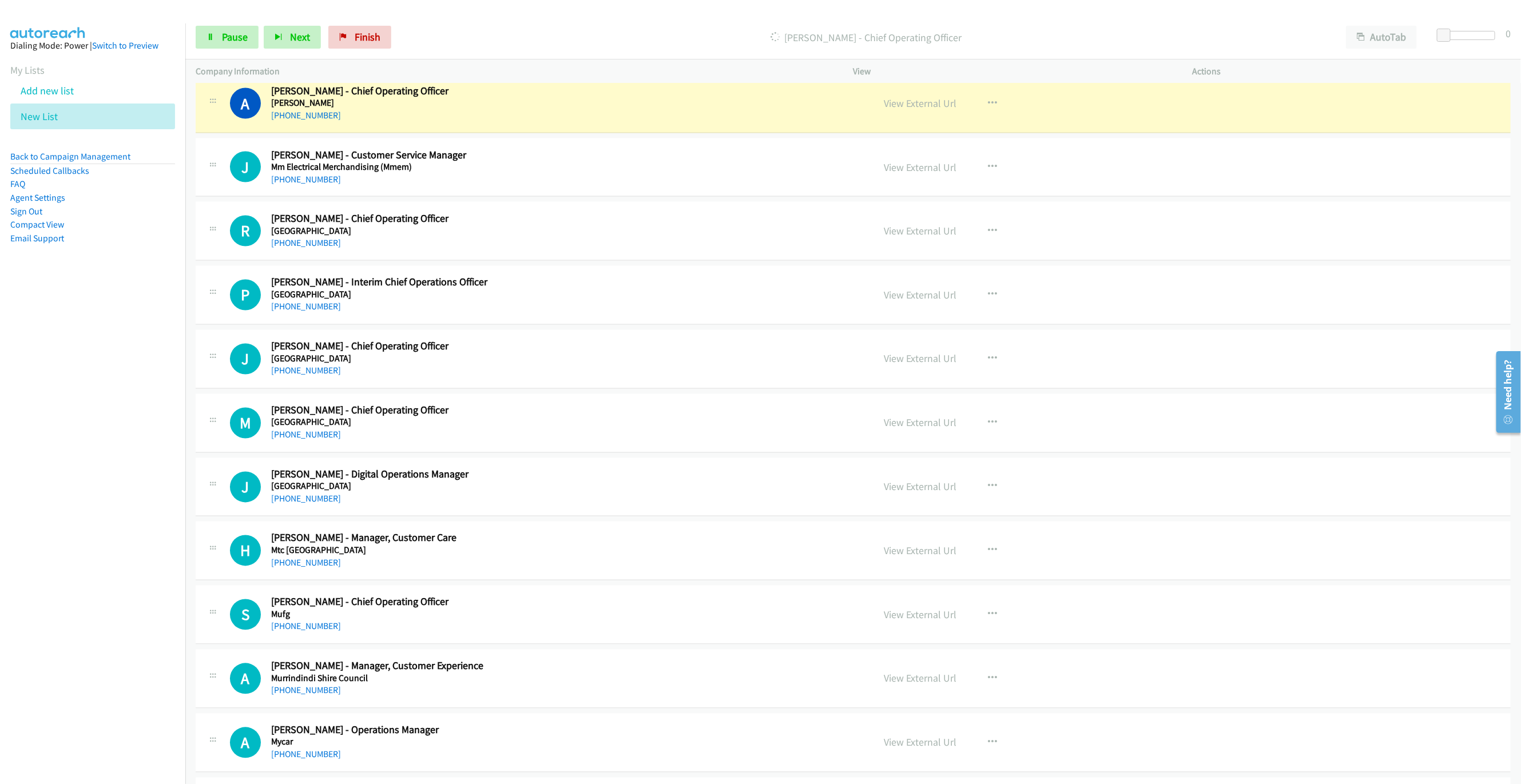
scroll to position [10497, 0]
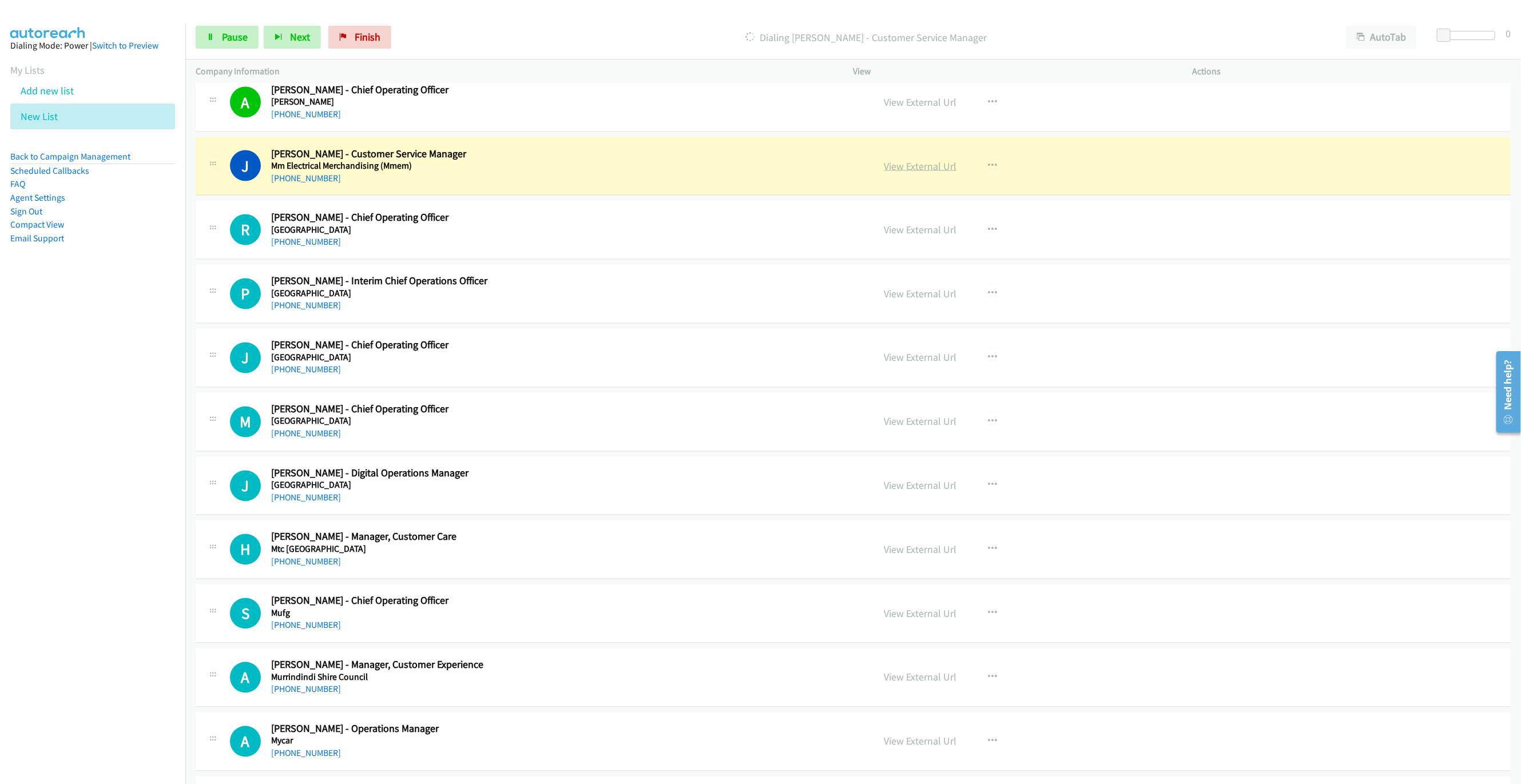
click at [897, 173] on link "View External Url" at bounding box center [920, 166] width 72 height 14
click at [242, 44] on link "Pause" at bounding box center [227, 37] width 63 height 23
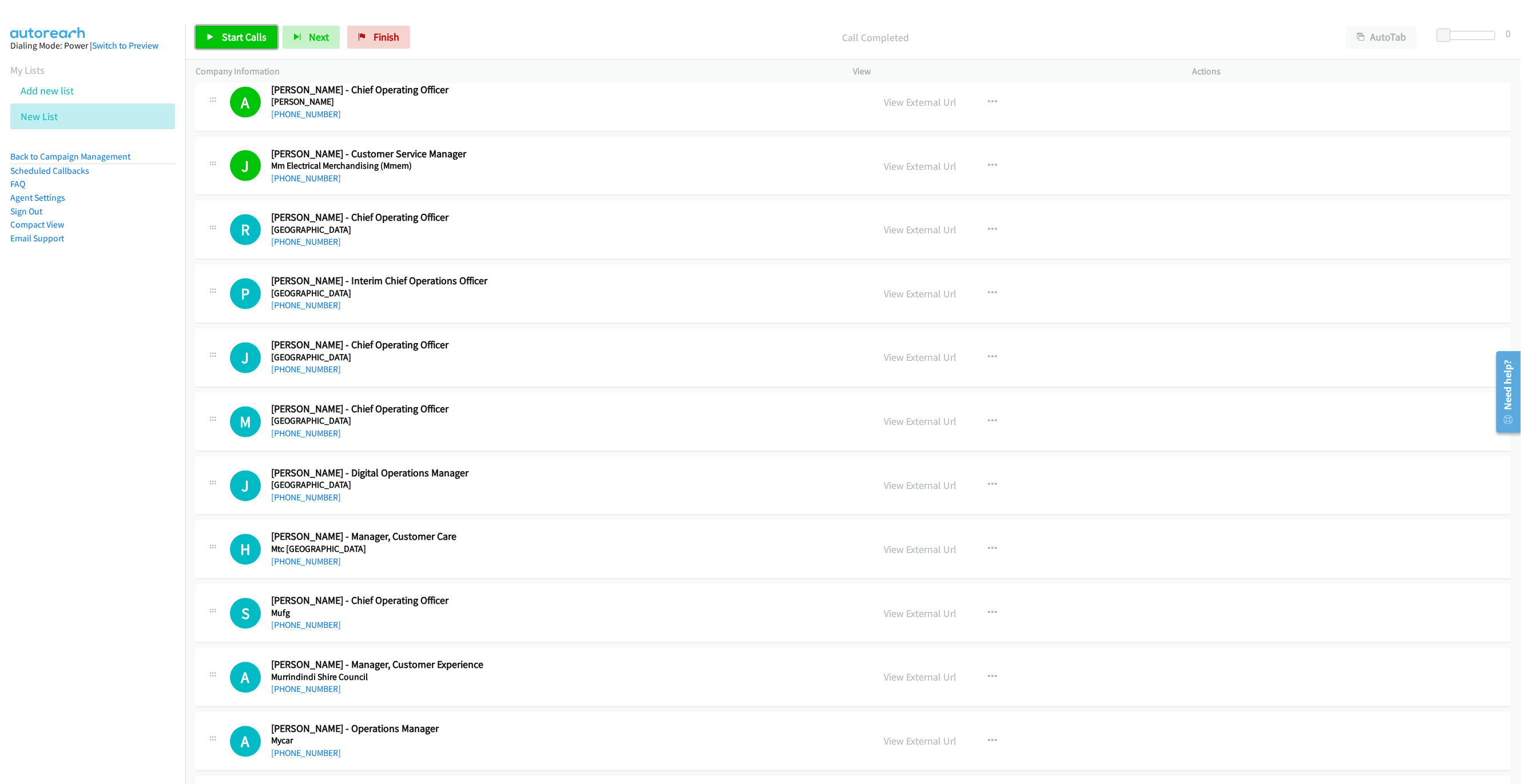
click at [254, 40] on span "Start Calls" at bounding box center [244, 37] width 45 height 14
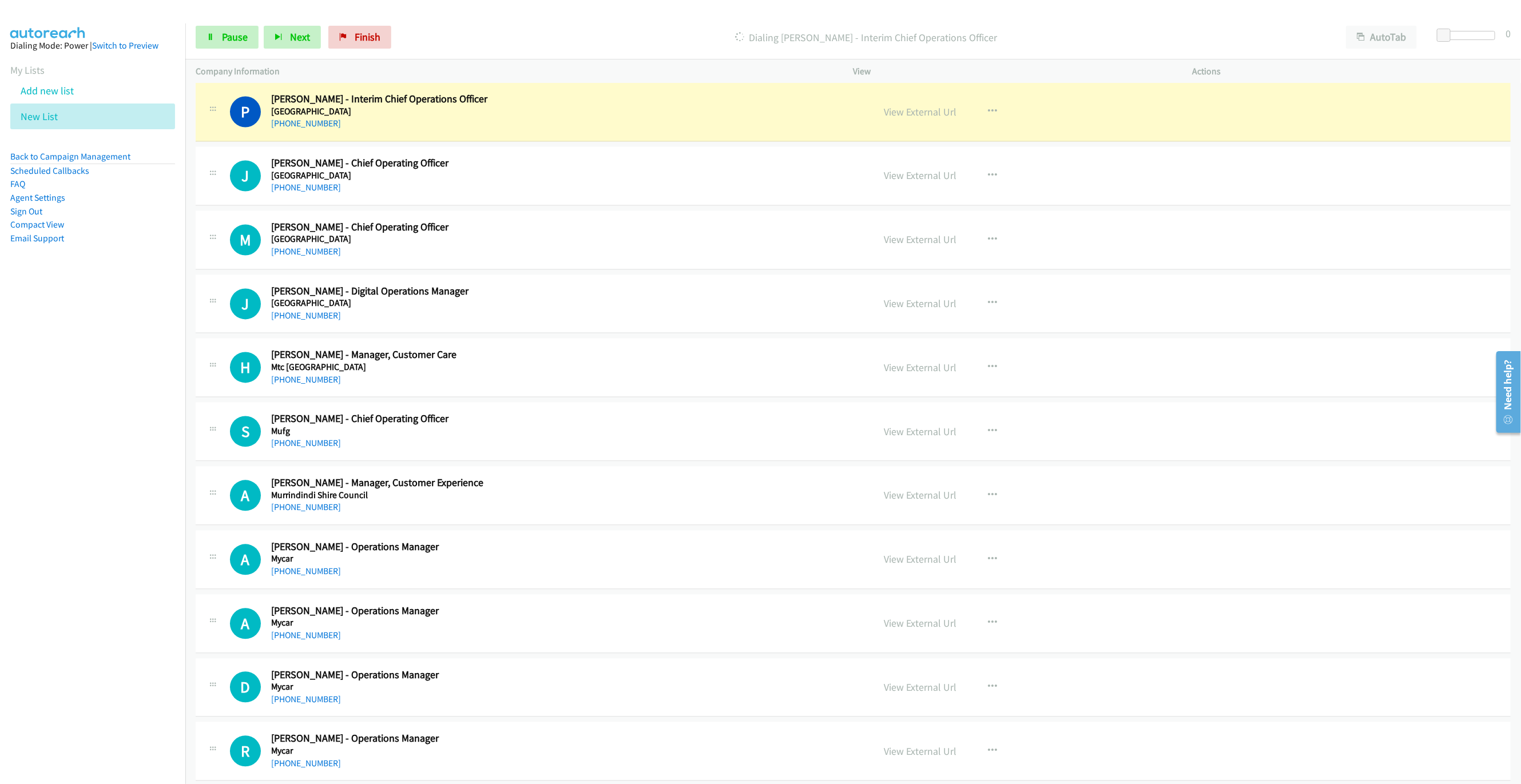
scroll to position [10669, 0]
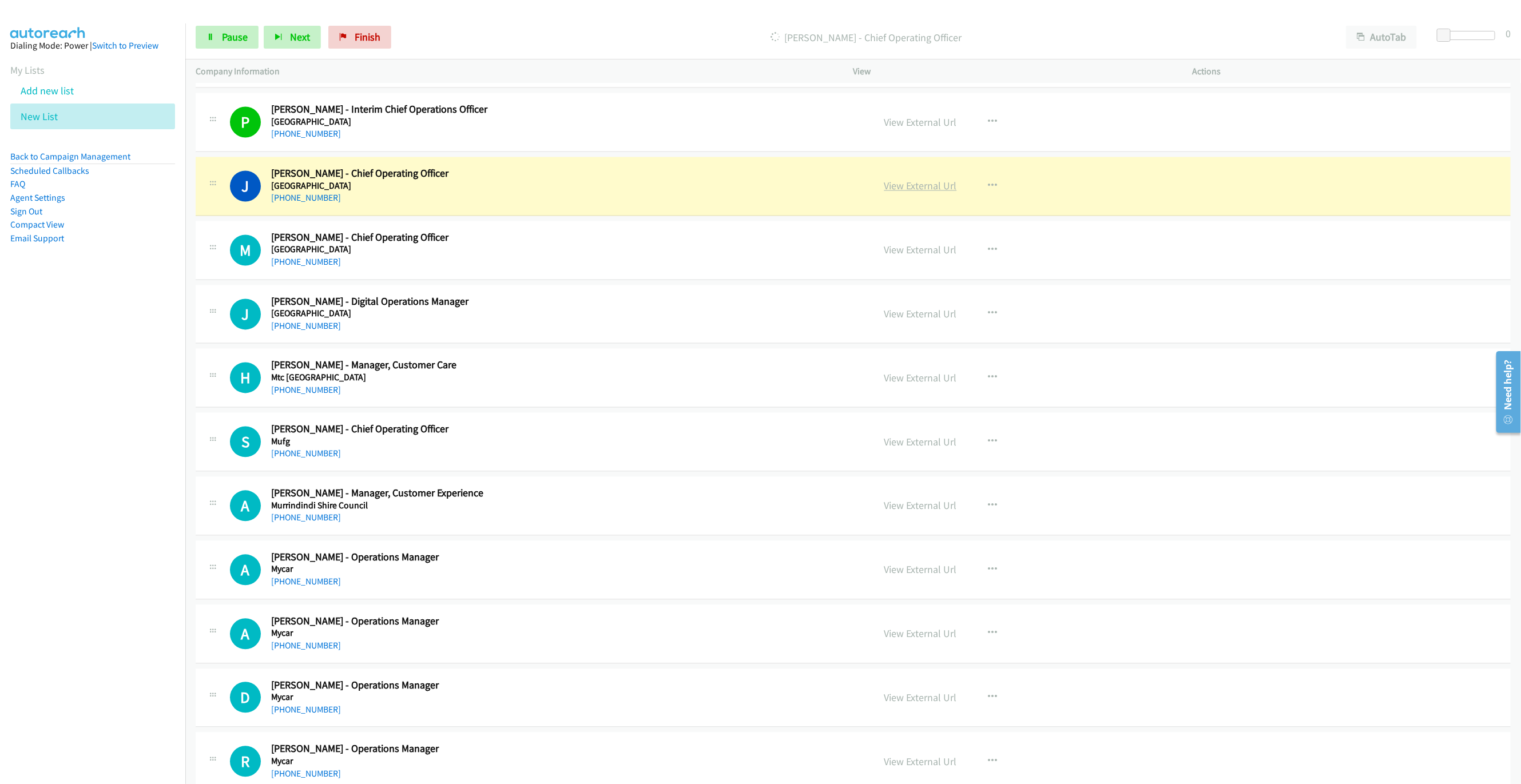
click at [924, 192] on link "View External Url" at bounding box center [920, 186] width 72 height 14
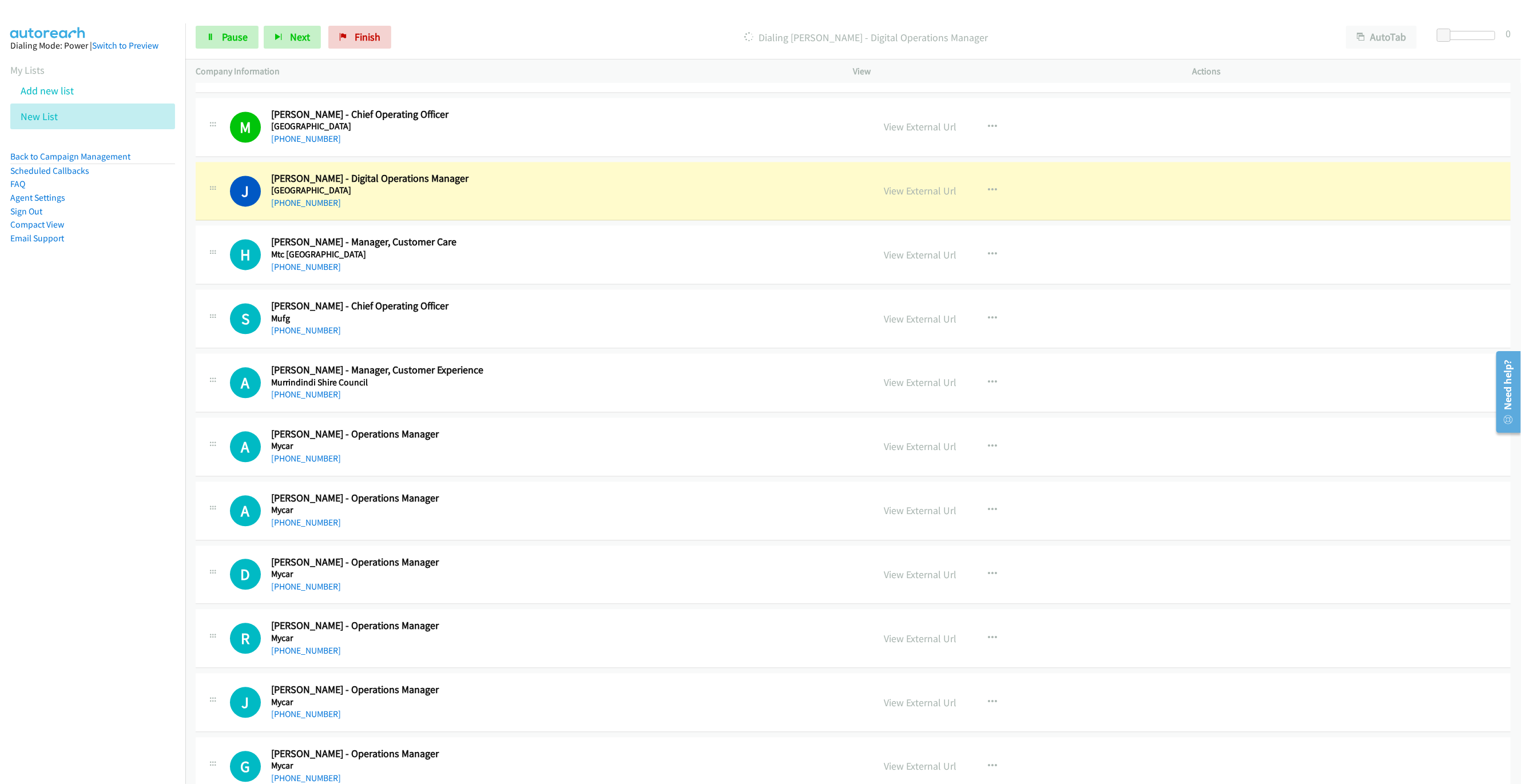
scroll to position [10840, 0]
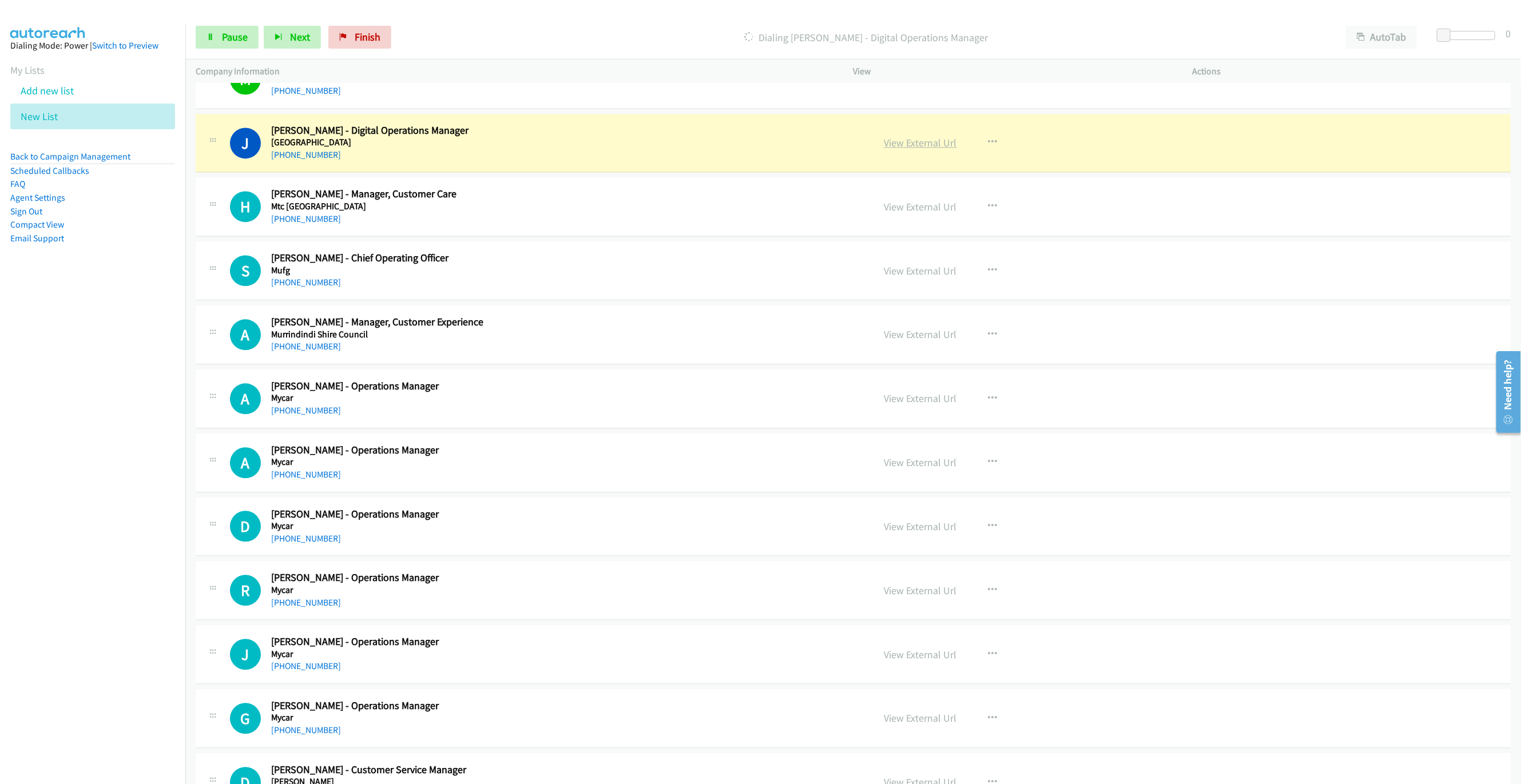
click at [929, 149] on link "View External Url" at bounding box center [920, 142] width 72 height 14
click at [227, 43] on span "Pause" at bounding box center [235, 37] width 25 height 14
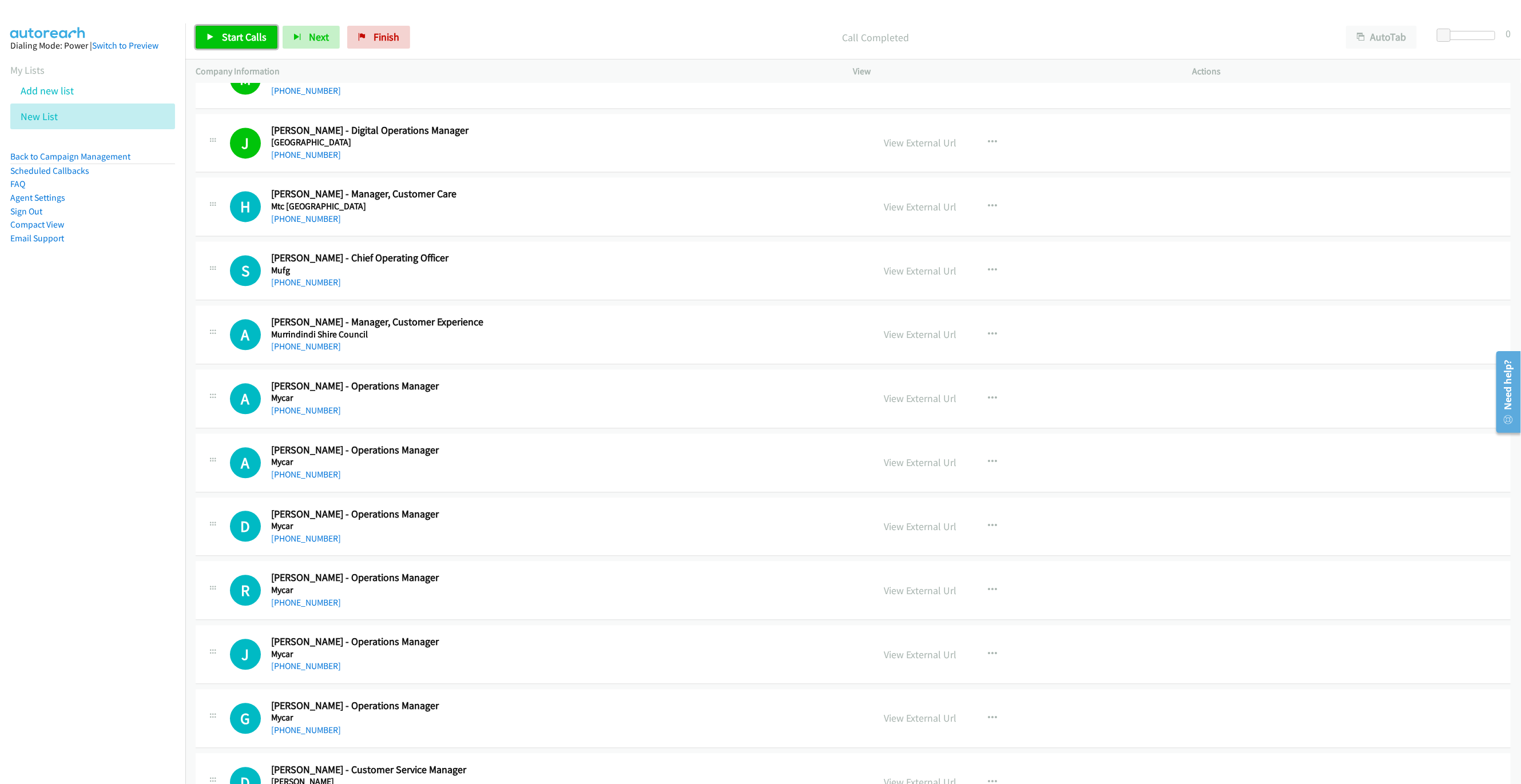
click at [233, 40] on span "Start Calls" at bounding box center [244, 37] width 45 height 14
drag, startPoint x: 235, startPoint y: 44, endPoint x: 259, endPoint y: 52, distance: 25.3
click at [235, 44] on link "Pause" at bounding box center [227, 37] width 63 height 23
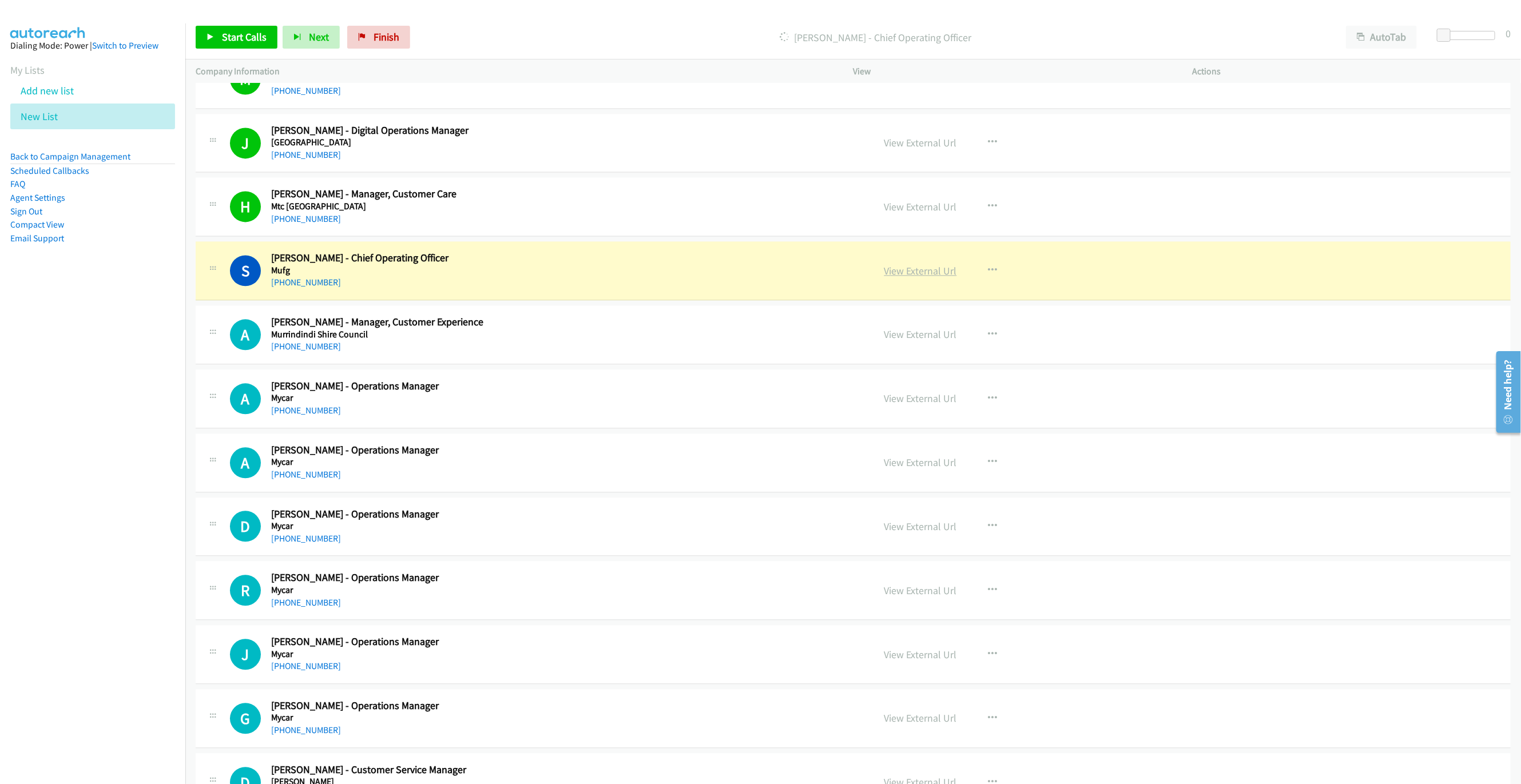
click at [899, 278] on link "View External Url" at bounding box center [920, 270] width 72 height 14
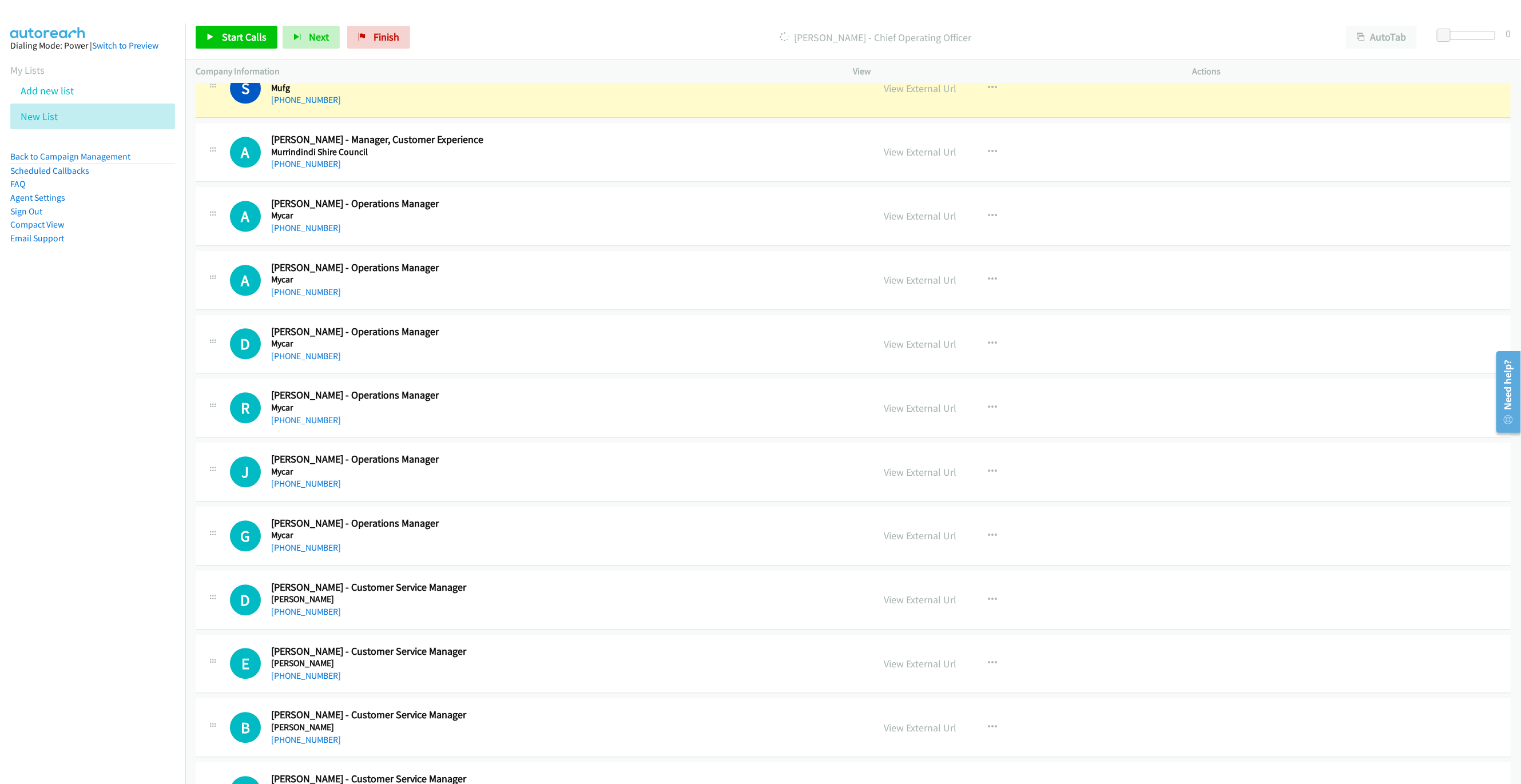
scroll to position [11098, 0]
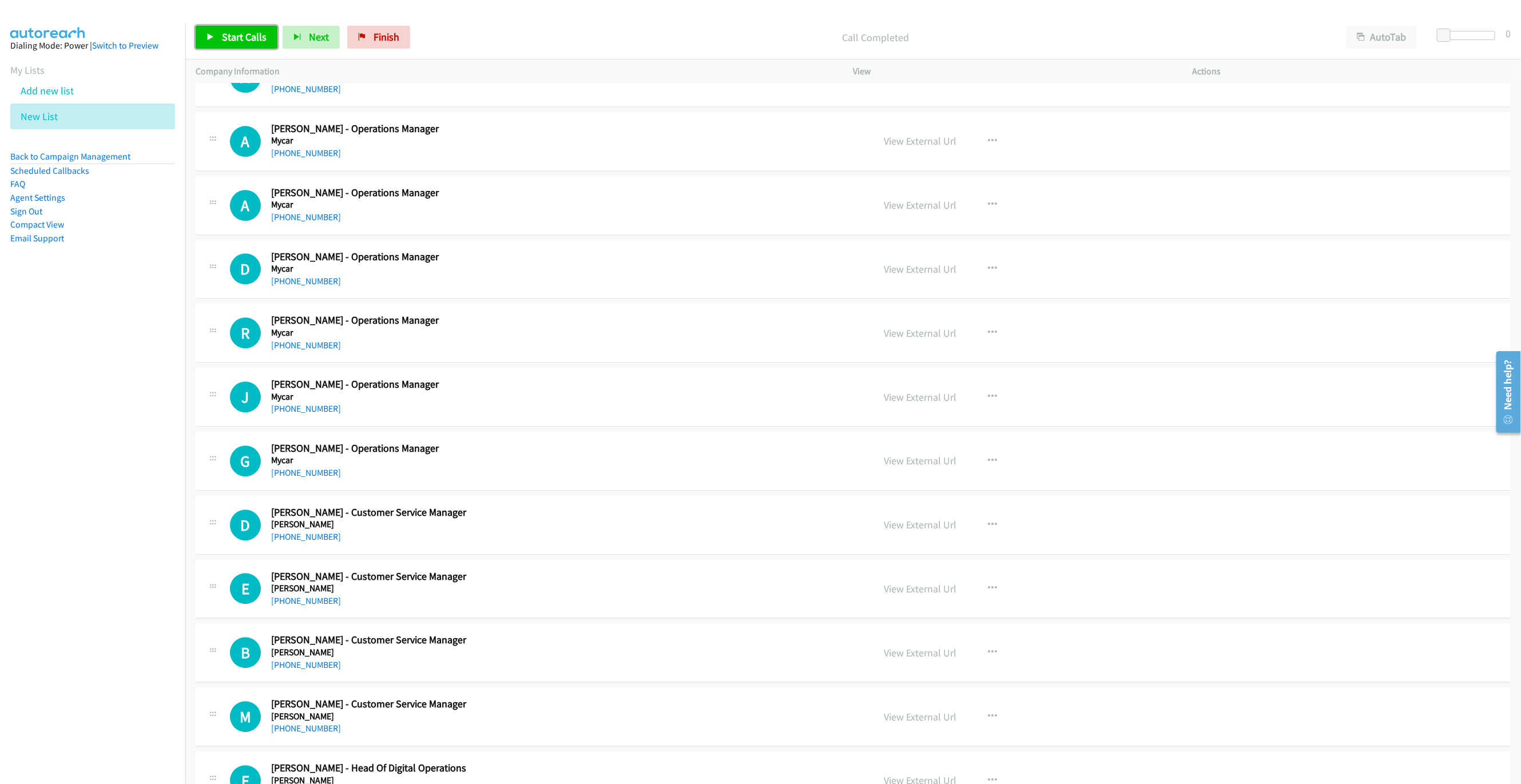
click at [212, 40] on icon at bounding box center [211, 37] width 8 height 8
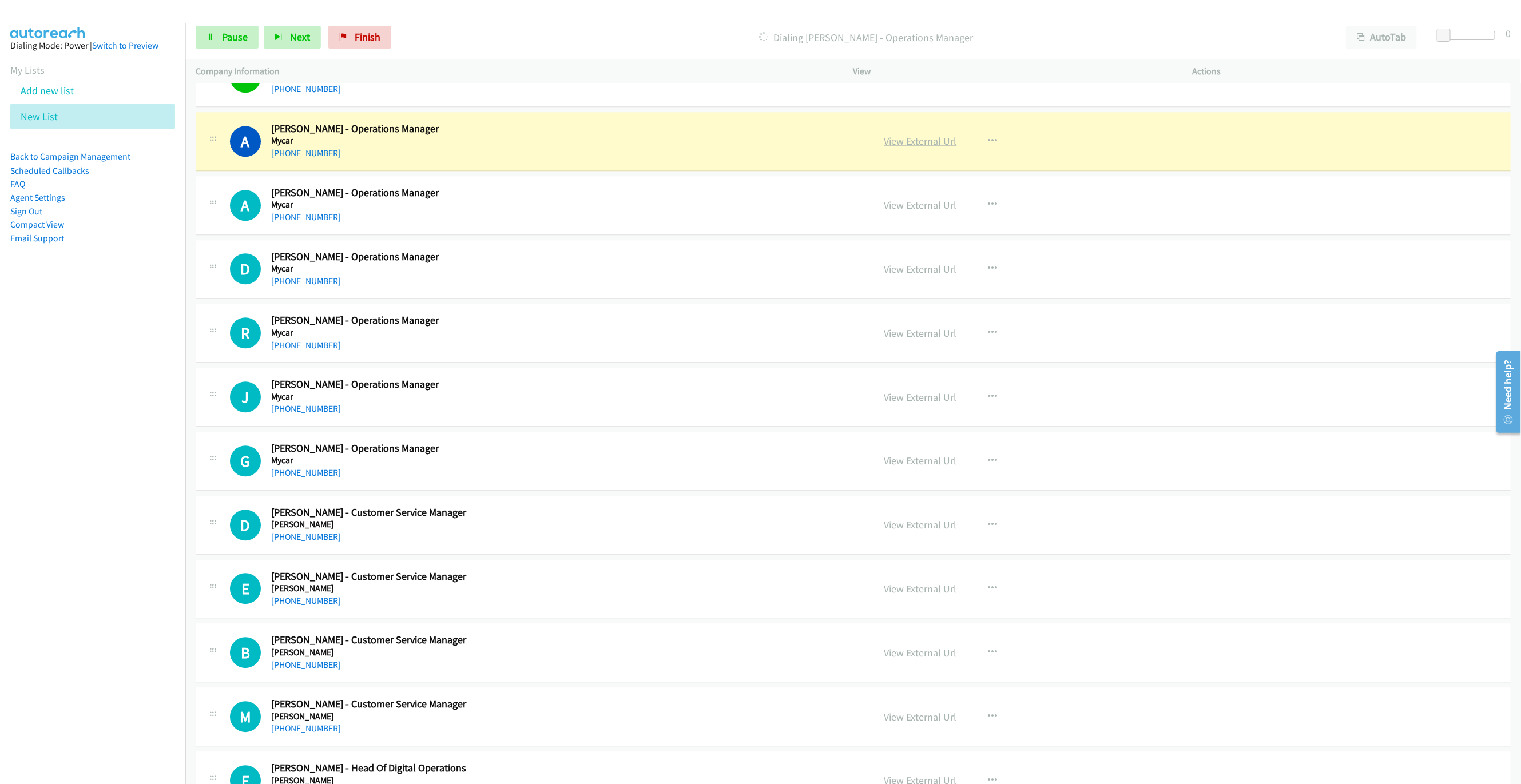
click at [897, 148] on link "View External Url" at bounding box center [920, 141] width 72 height 14
click at [225, 31] on span "Pause" at bounding box center [235, 37] width 25 height 14
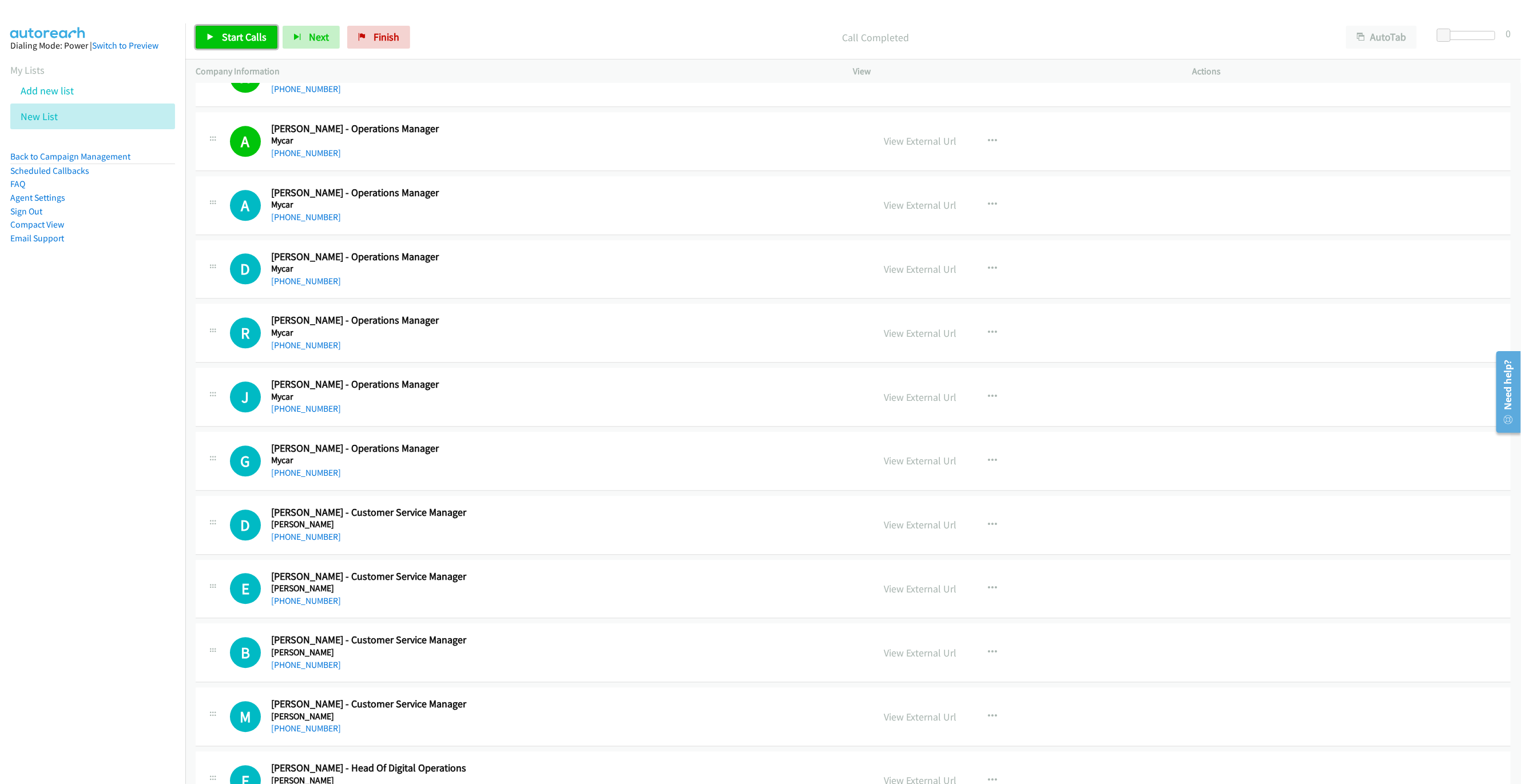
click at [227, 34] on span "Start Calls" at bounding box center [244, 37] width 45 height 14
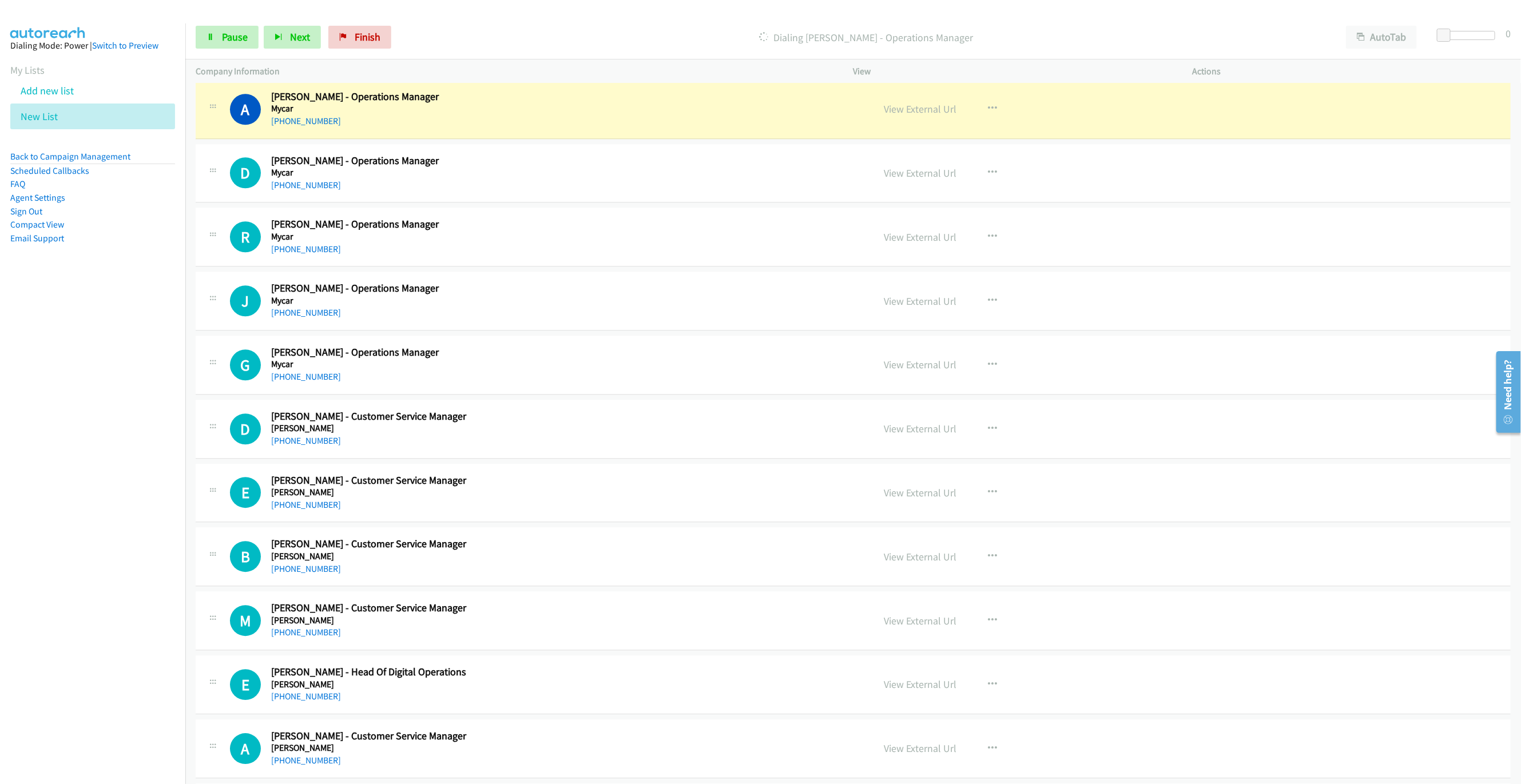
scroll to position [11184, 0]
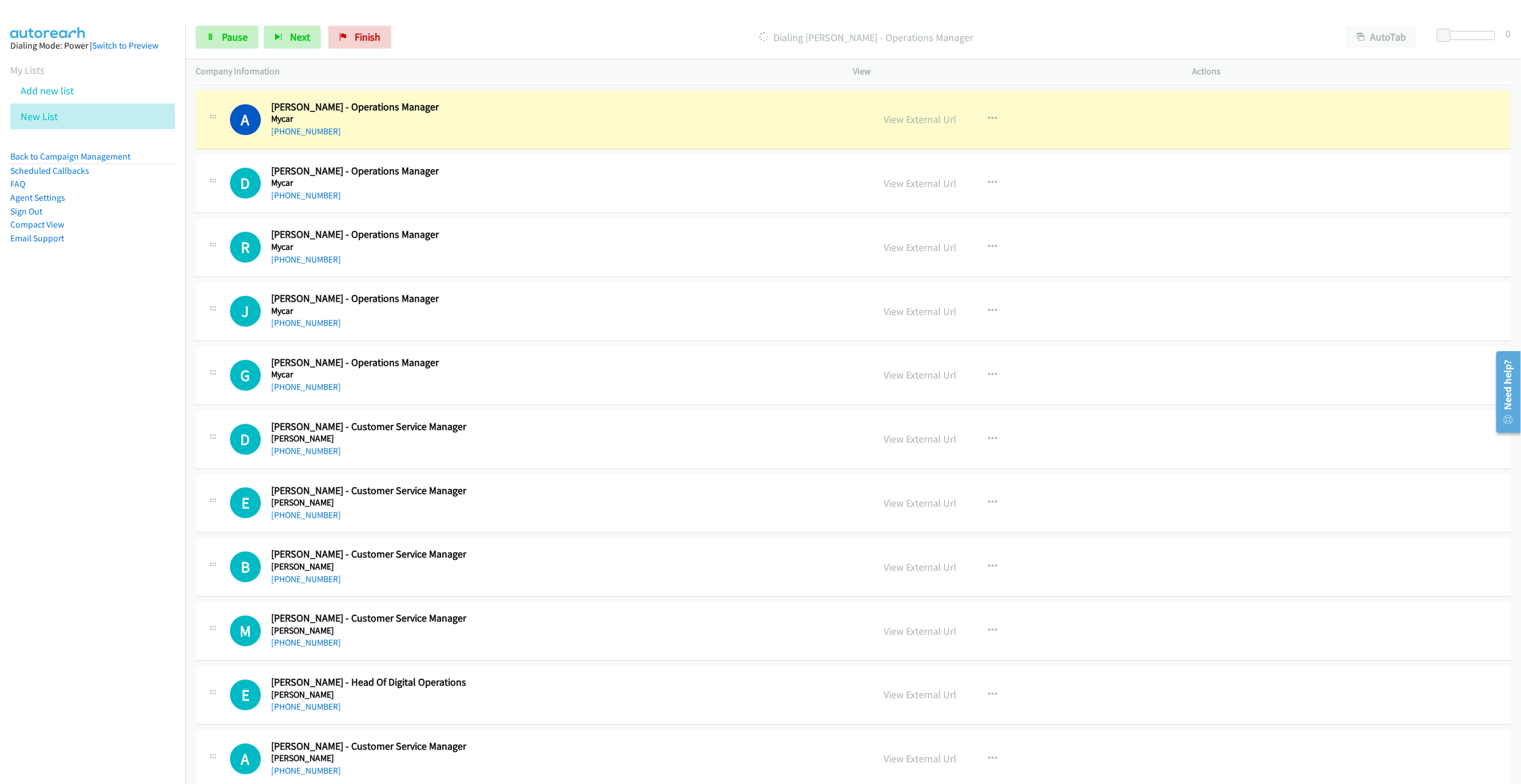
click at [758, 17] on div "Start Calls Pause Next Finish Dialing Alan Patten - Operations Manager AutoTab …" at bounding box center [853, 37] width 1336 height 44
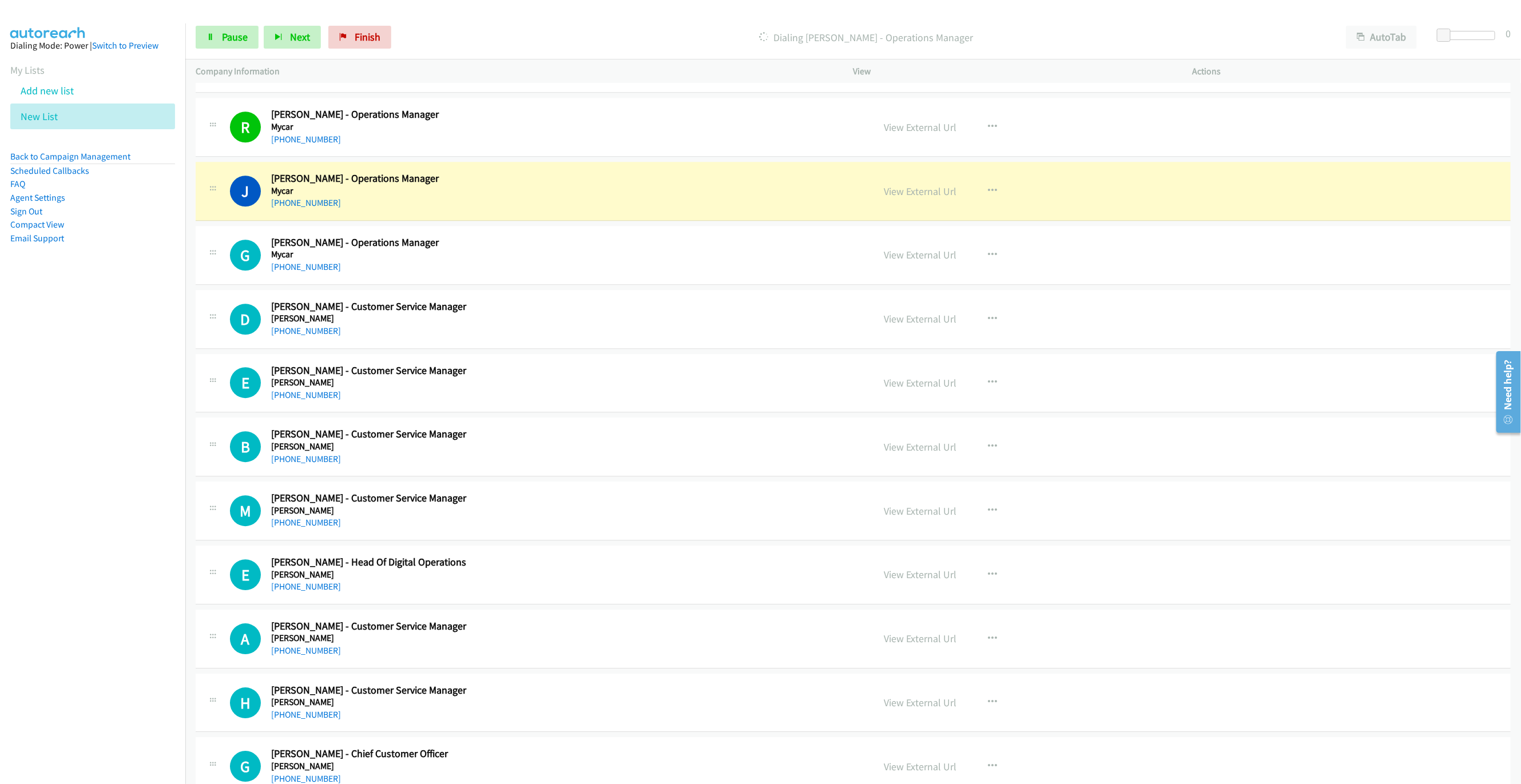
scroll to position [11389, 0]
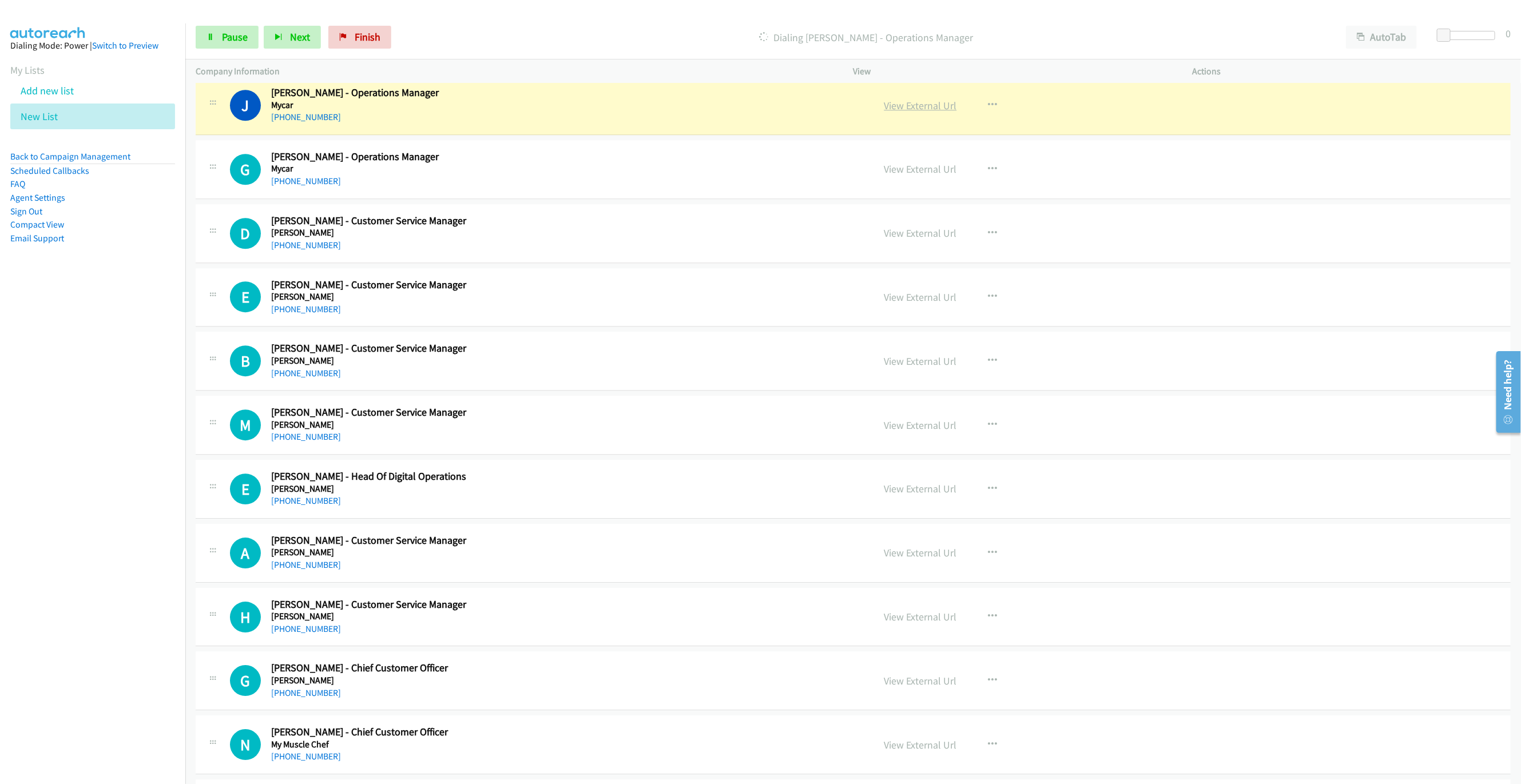
click at [915, 112] on link "View External Url" at bounding box center [920, 105] width 72 height 14
click at [242, 43] on span "Pause" at bounding box center [235, 37] width 25 height 14
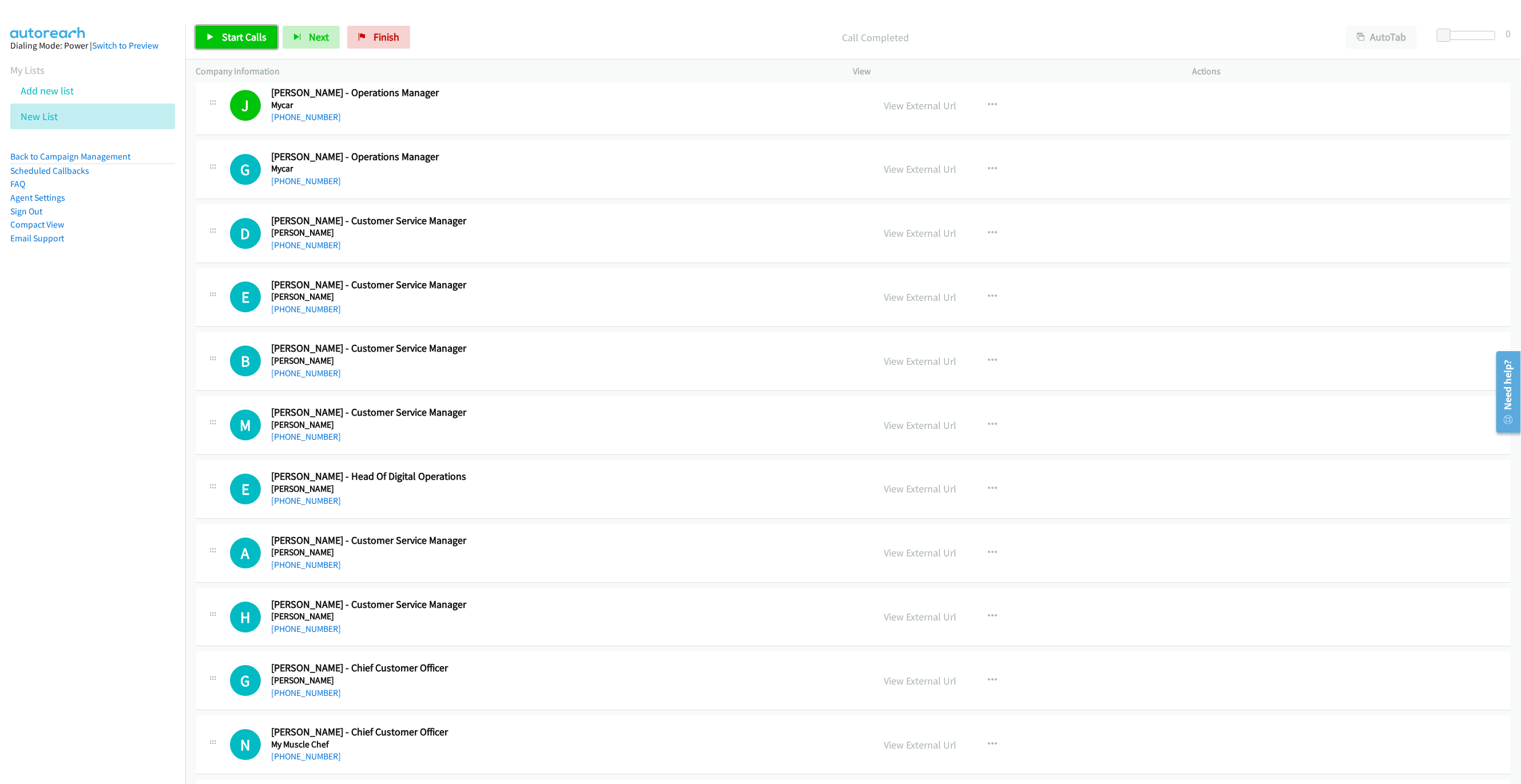
click at [227, 37] on span "Start Calls" at bounding box center [244, 37] width 45 height 14
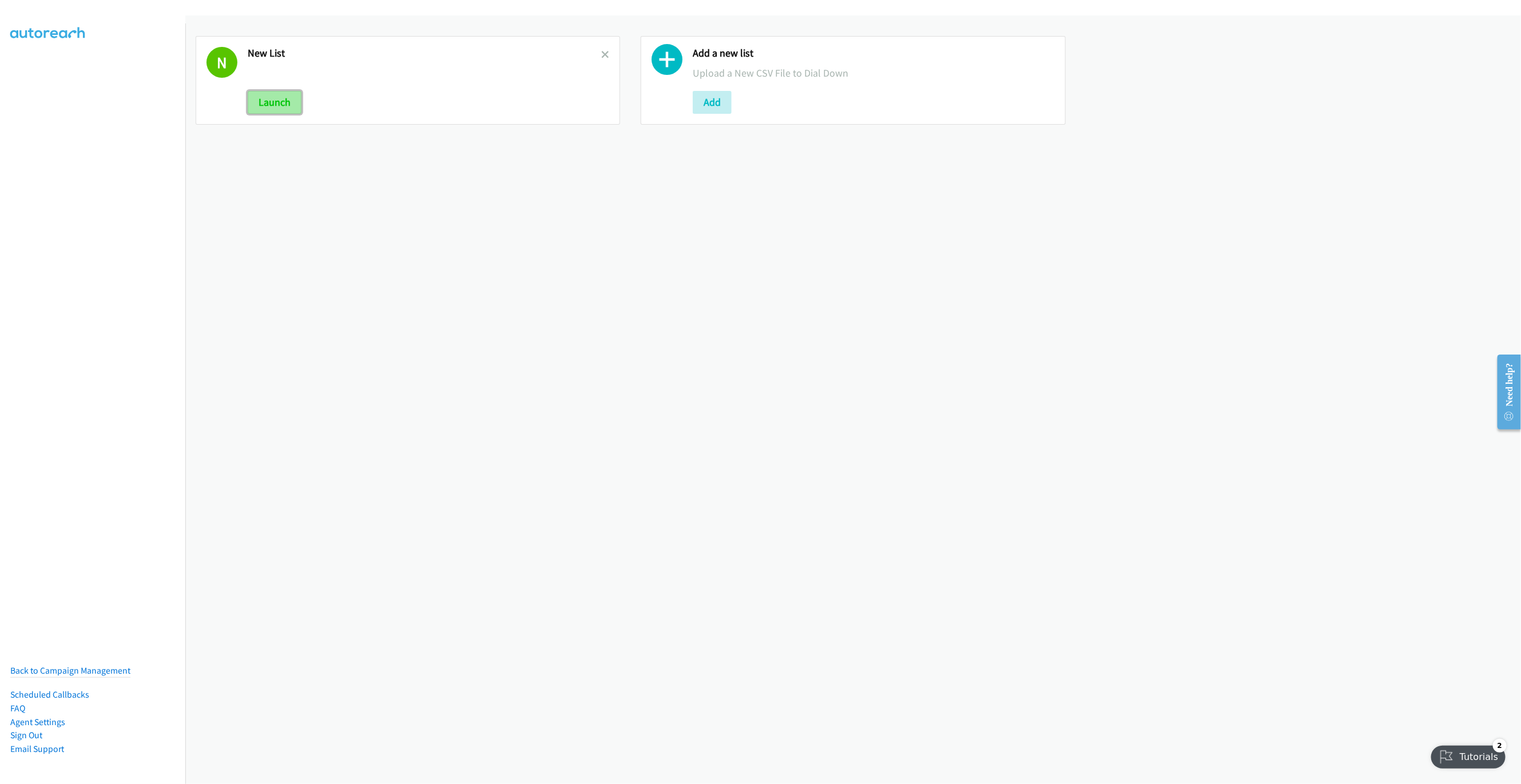
click at [247, 105] on button "Launch" at bounding box center [274, 102] width 54 height 23
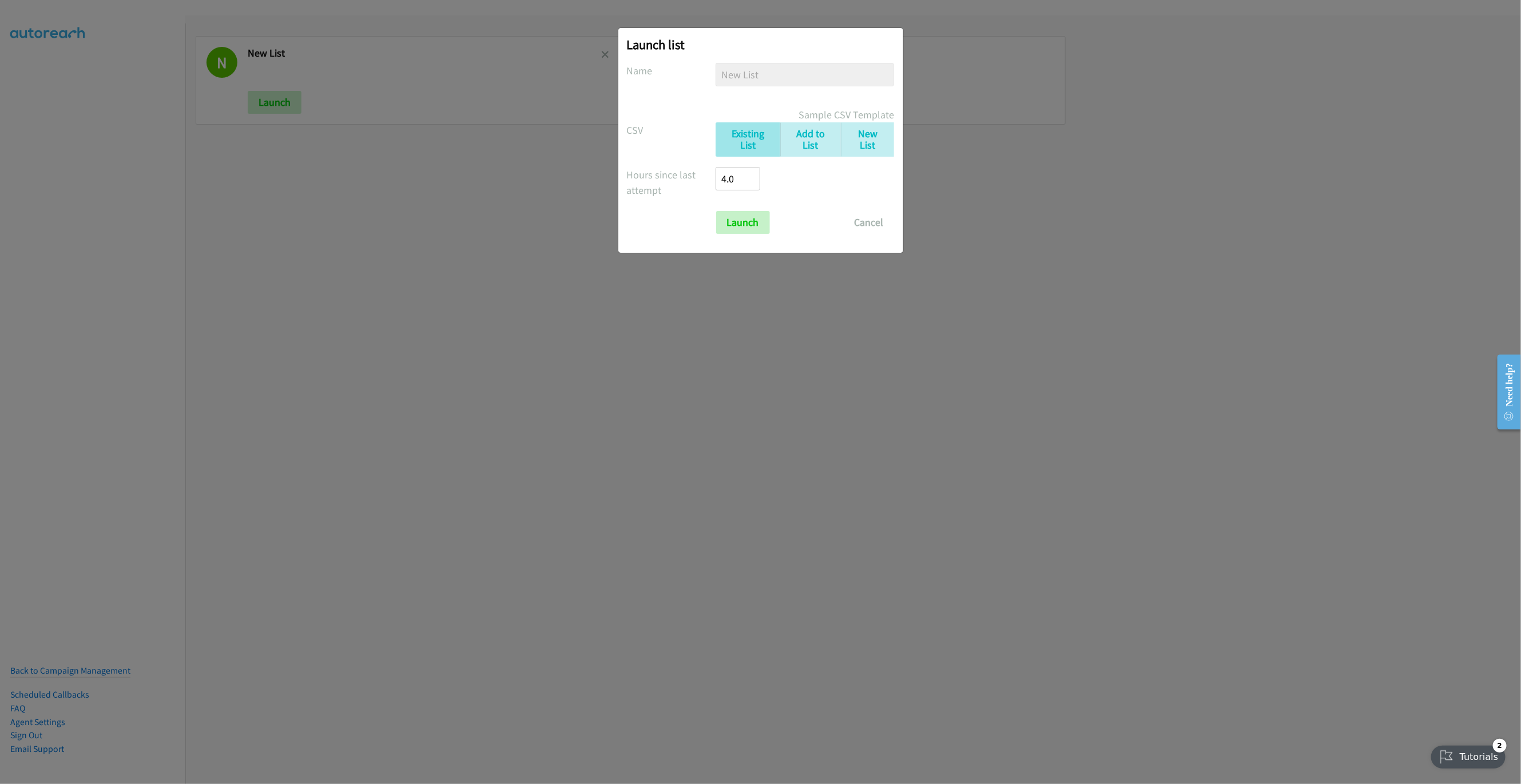
click at [732, 203] on form "No phone fields were returned for that Report or List View Please upload a csv …" at bounding box center [760, 148] width 268 height 171
drag, startPoint x: 733, startPoint y: 239, endPoint x: 744, endPoint y: 228, distance: 15.6
click at [738, 234] on div "Launch list No phone fields were returned for that Report or List View Please u…" at bounding box center [760, 140] width 285 height 225
click at [744, 228] on input "Launch" at bounding box center [743, 222] width 54 height 23
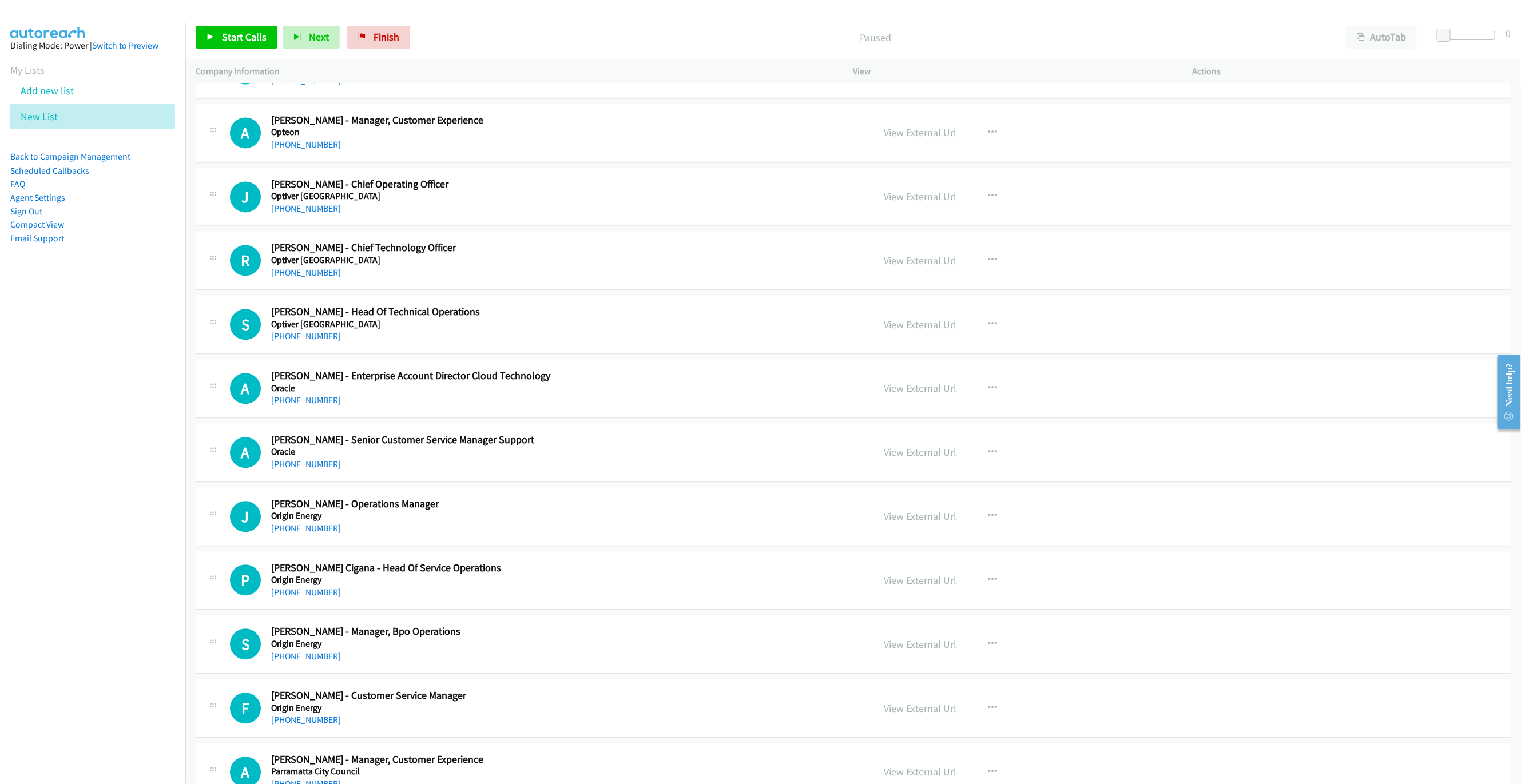
scroll to position [13893, 0]
click at [989, 455] on icon "button" at bounding box center [994, 451] width 10 height 10
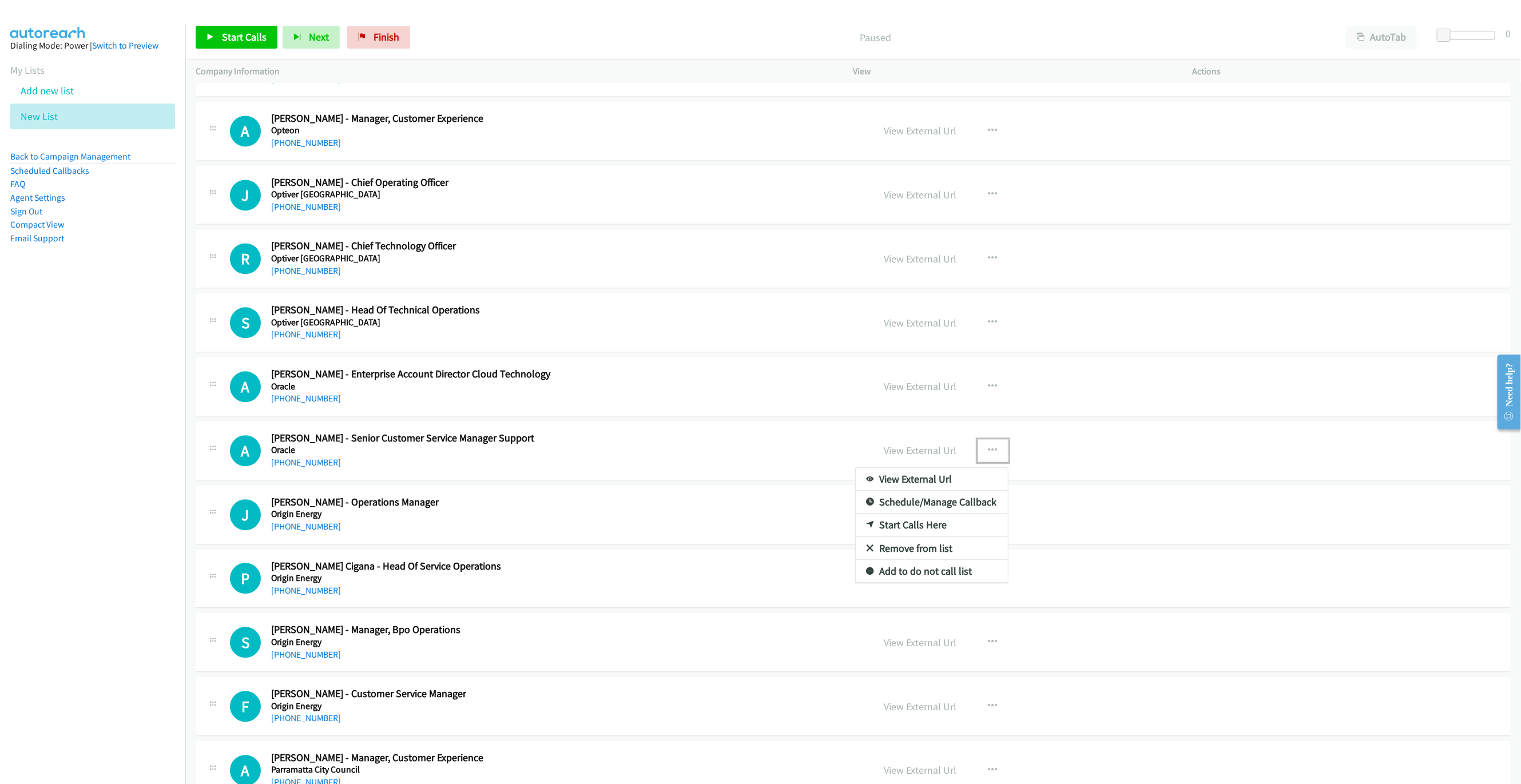
click at [907, 536] on link "Start Calls Here" at bounding box center [932, 525] width 152 height 23
click at [239, 38] on span "Start Calls" at bounding box center [244, 37] width 45 height 14
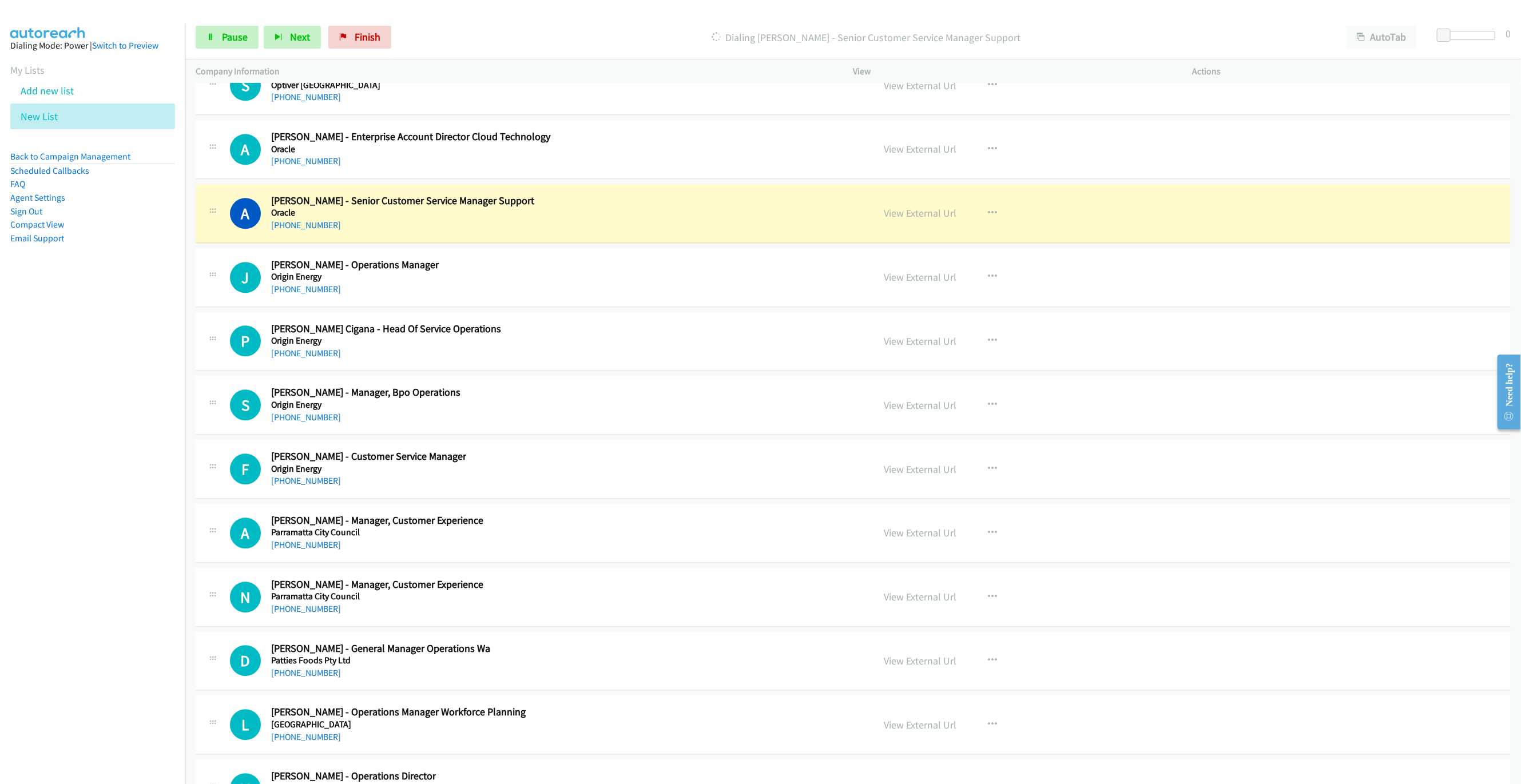
scroll to position [14237, 0]
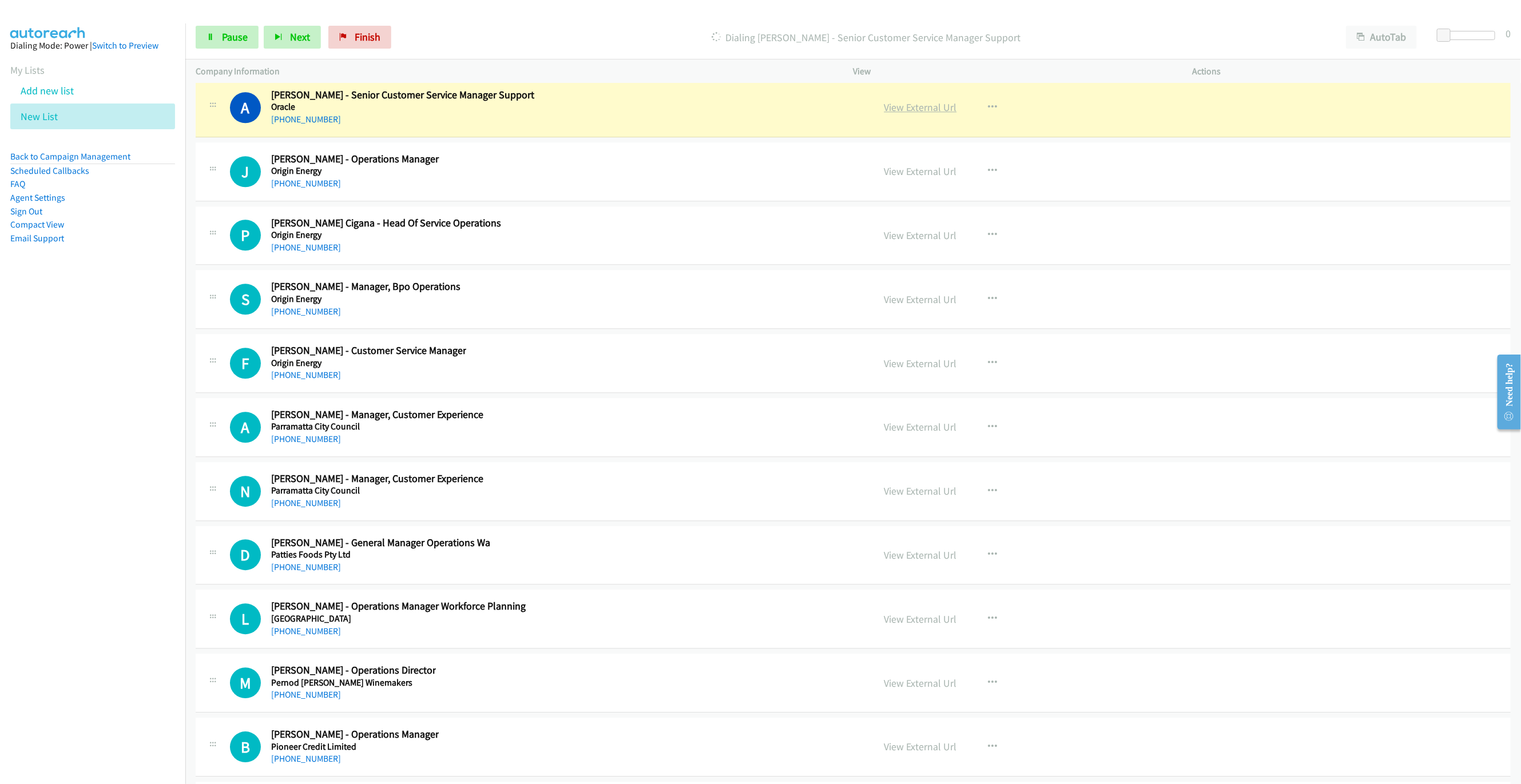
click at [901, 114] on link "View External Url" at bounding box center [920, 107] width 72 height 14
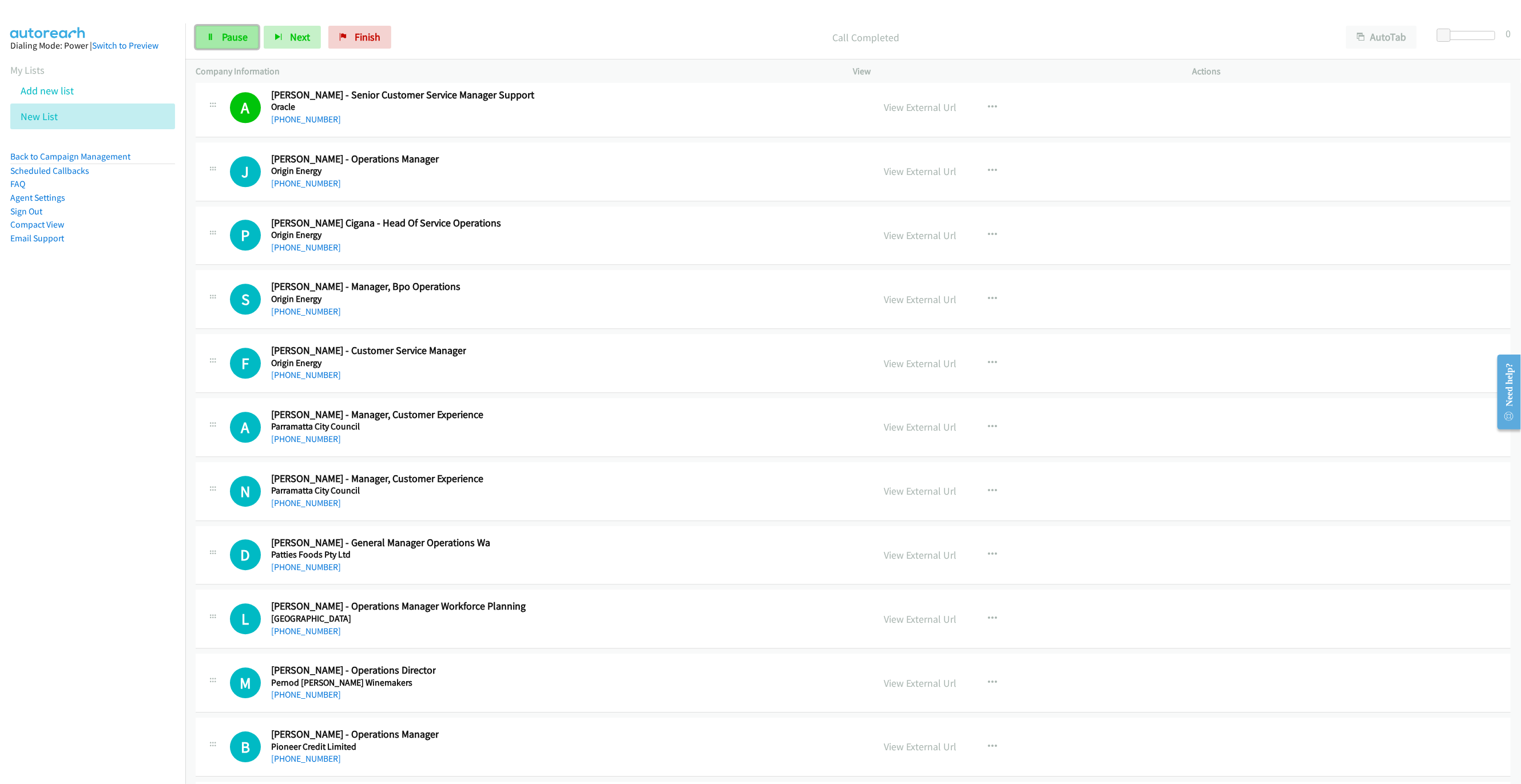
click at [235, 40] on span "Pause" at bounding box center [235, 37] width 25 height 14
click at [253, 43] on span "Start Calls" at bounding box center [244, 37] width 45 height 14
click at [208, 45] on link "Pause" at bounding box center [227, 37] width 63 height 23
click at [253, 44] on link "Start Calls" at bounding box center [236, 37] width 82 height 23
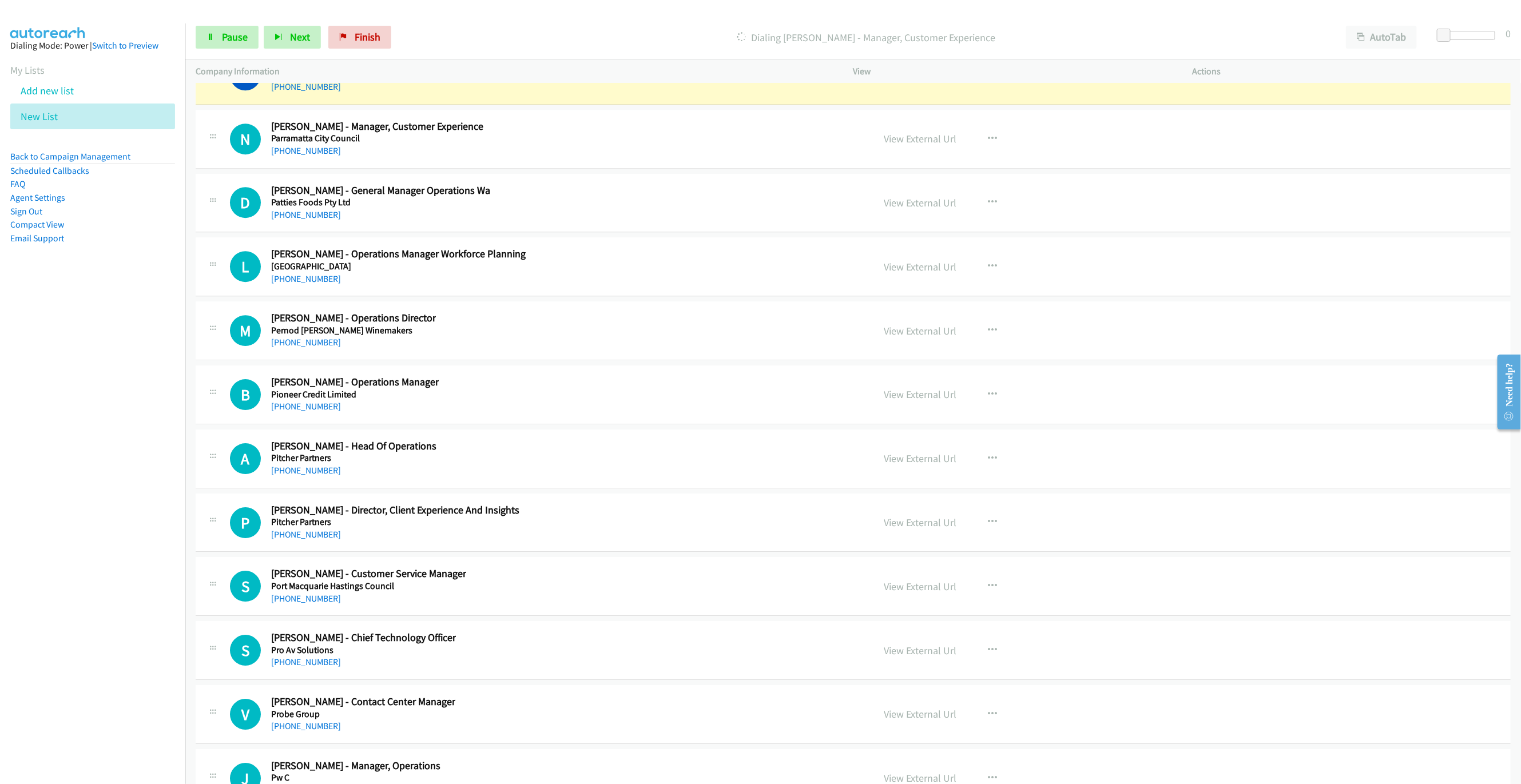
scroll to position [14580, 0]
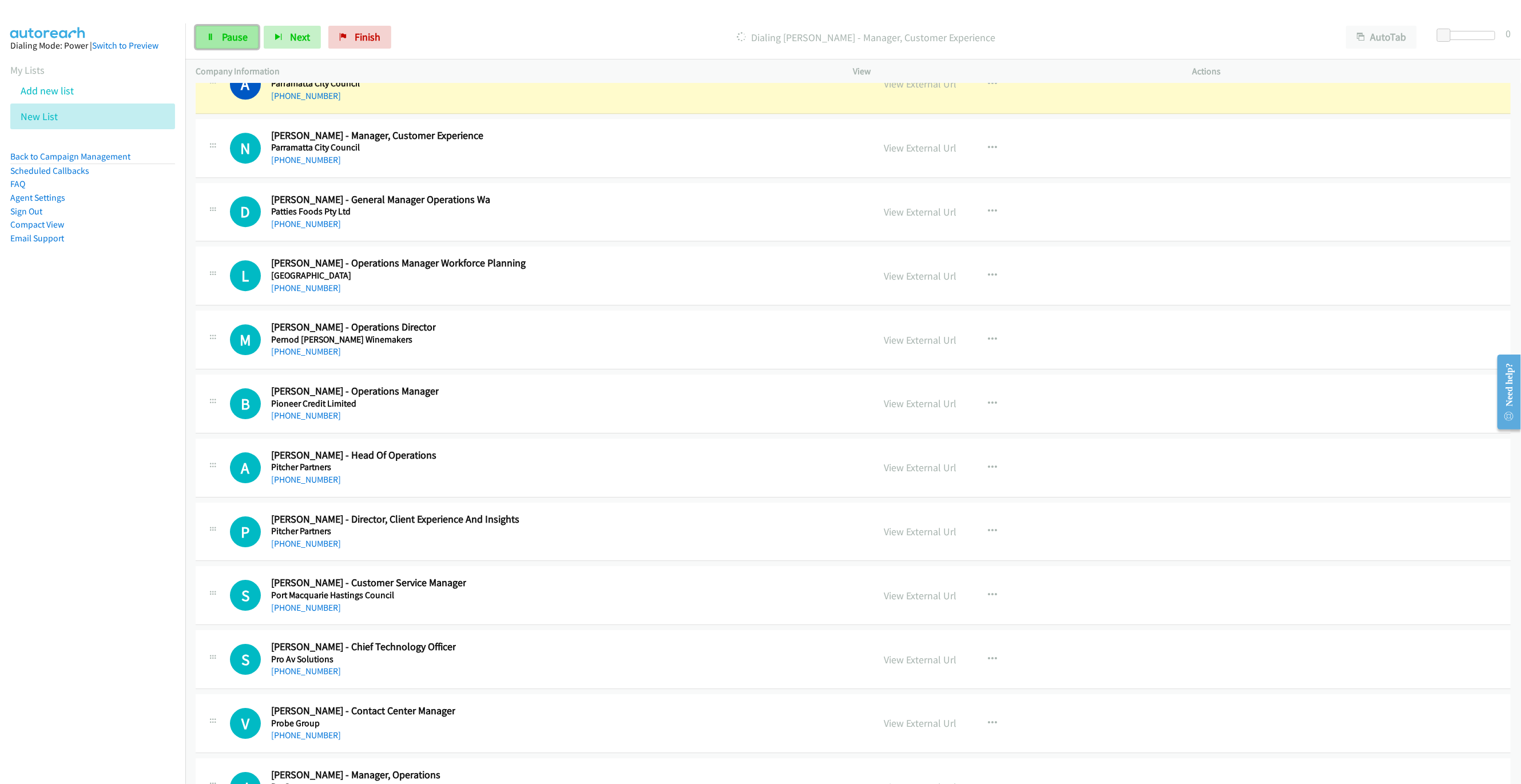
click at [231, 38] on span "Pause" at bounding box center [235, 37] width 25 height 14
click at [900, 91] on link "View External Url" at bounding box center [920, 83] width 72 height 14
